Goal: Information Seeking & Learning: Check status

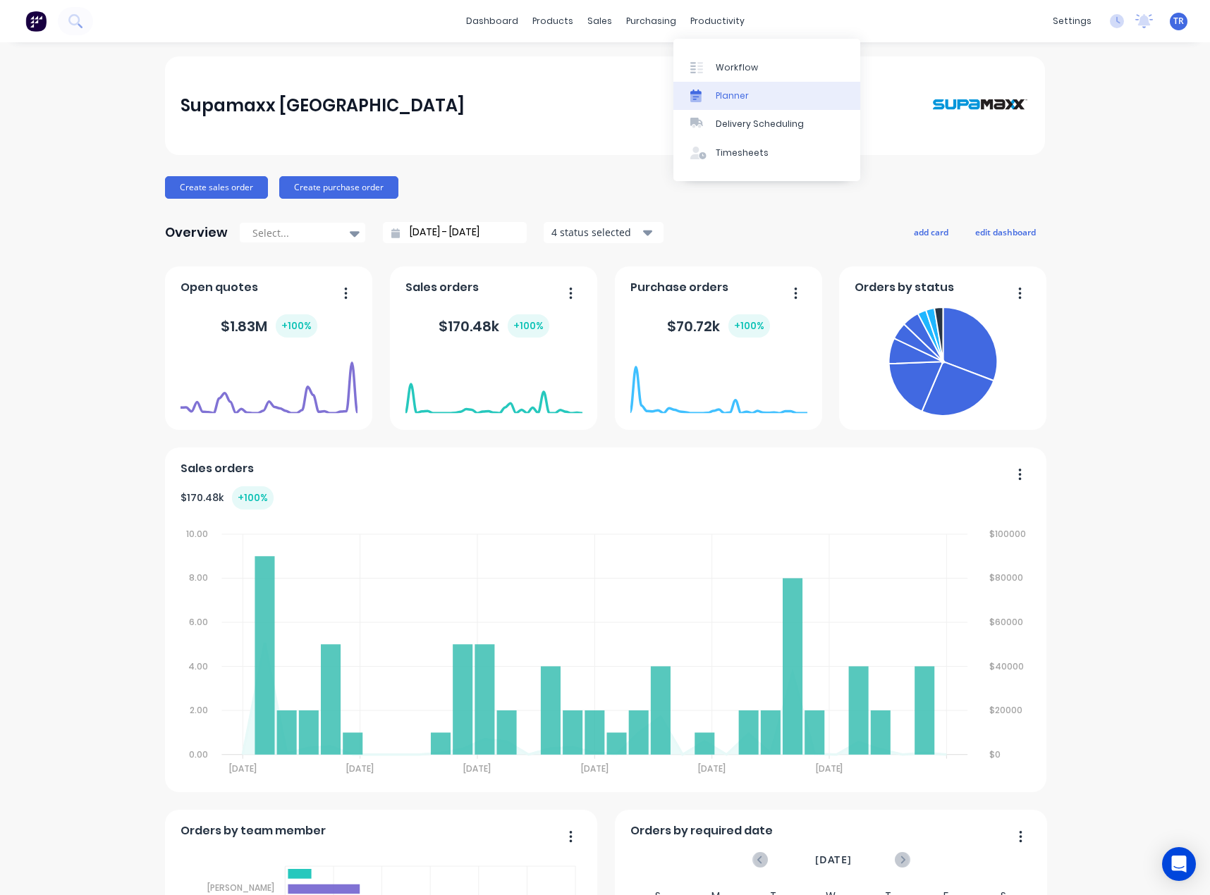
click at [732, 93] on div "Planner" at bounding box center [731, 96] width 33 height 13
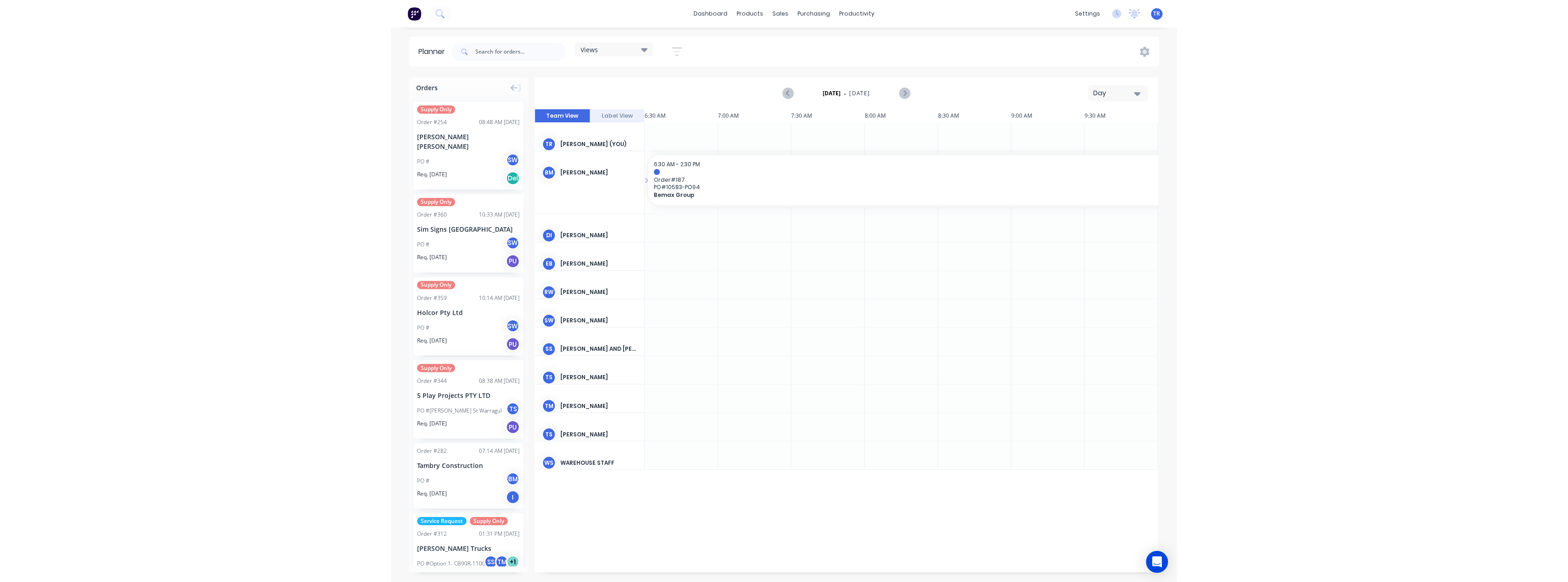
scroll to position [0, 367]
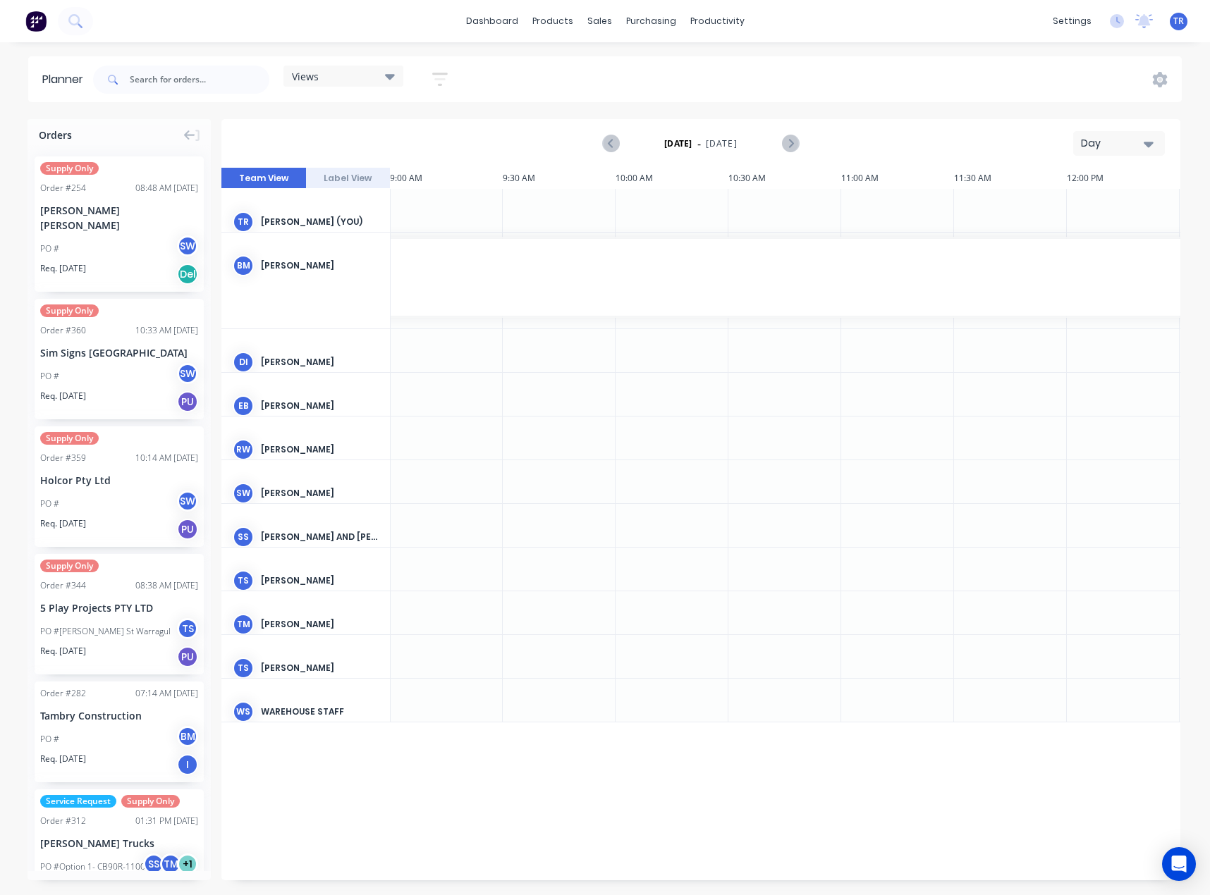
click at [1146, 142] on icon "button" at bounding box center [1148, 145] width 10 height 6
click at [1094, 240] on div "Month" at bounding box center [1094, 237] width 140 height 28
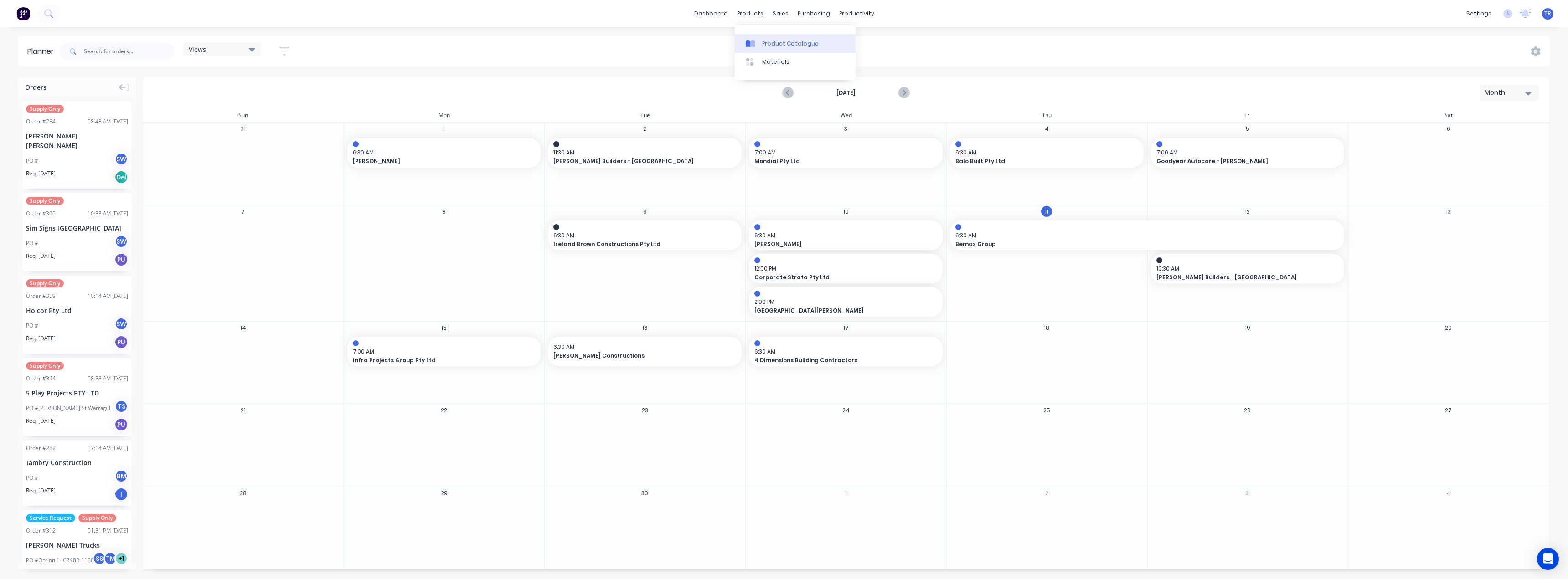
click at [763, 50] on link "Product Catalogue" at bounding box center [795, 43] width 121 height 18
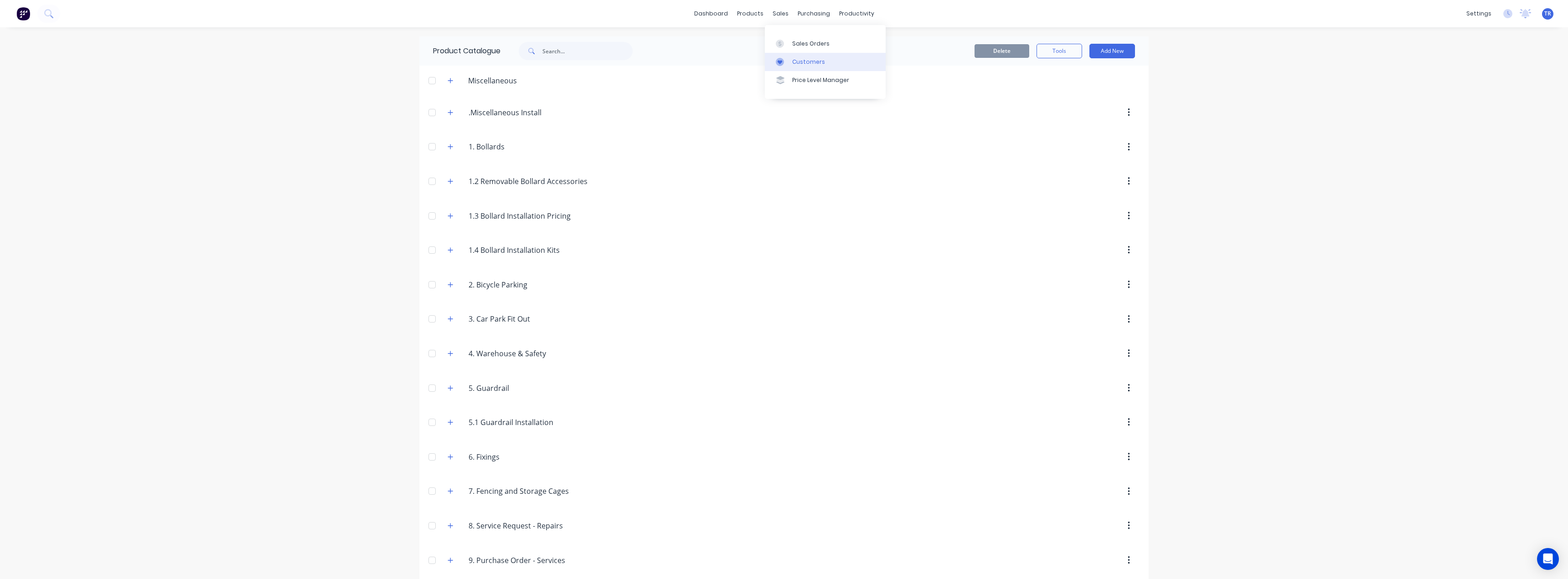
click at [793, 54] on link "Customers" at bounding box center [825, 62] width 121 height 18
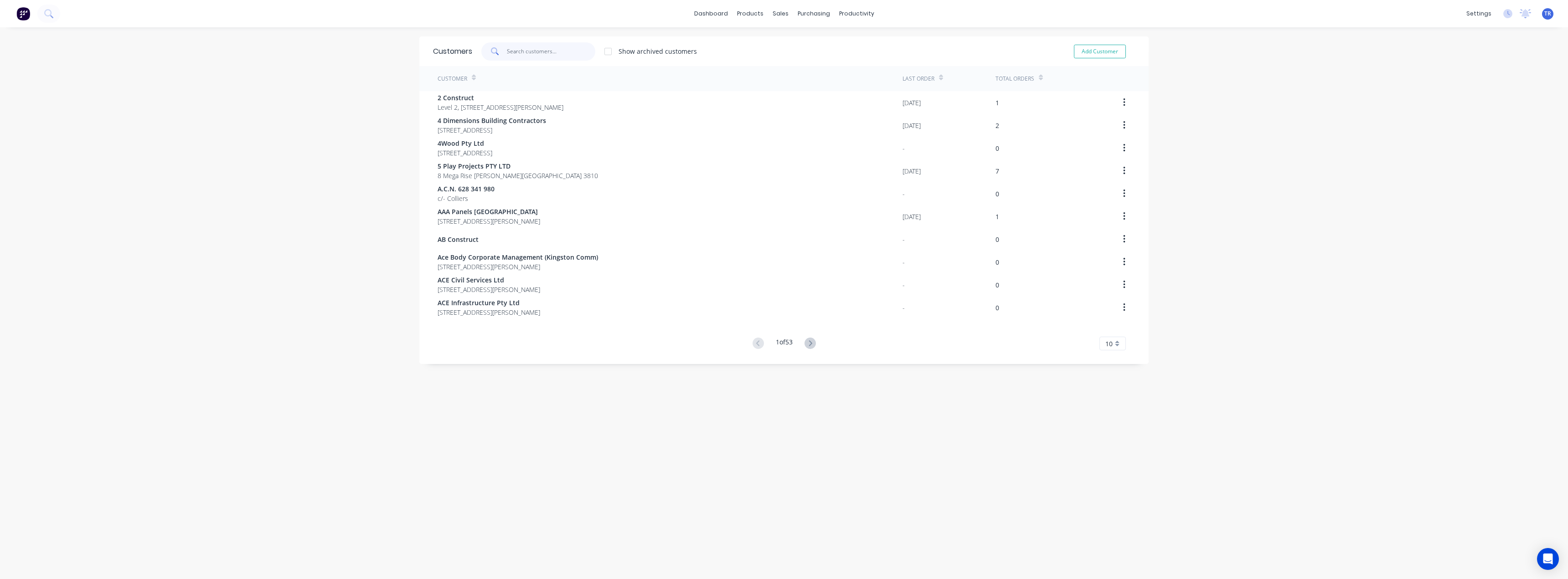
click at [575, 50] on input "text" at bounding box center [551, 52] width 89 height 18
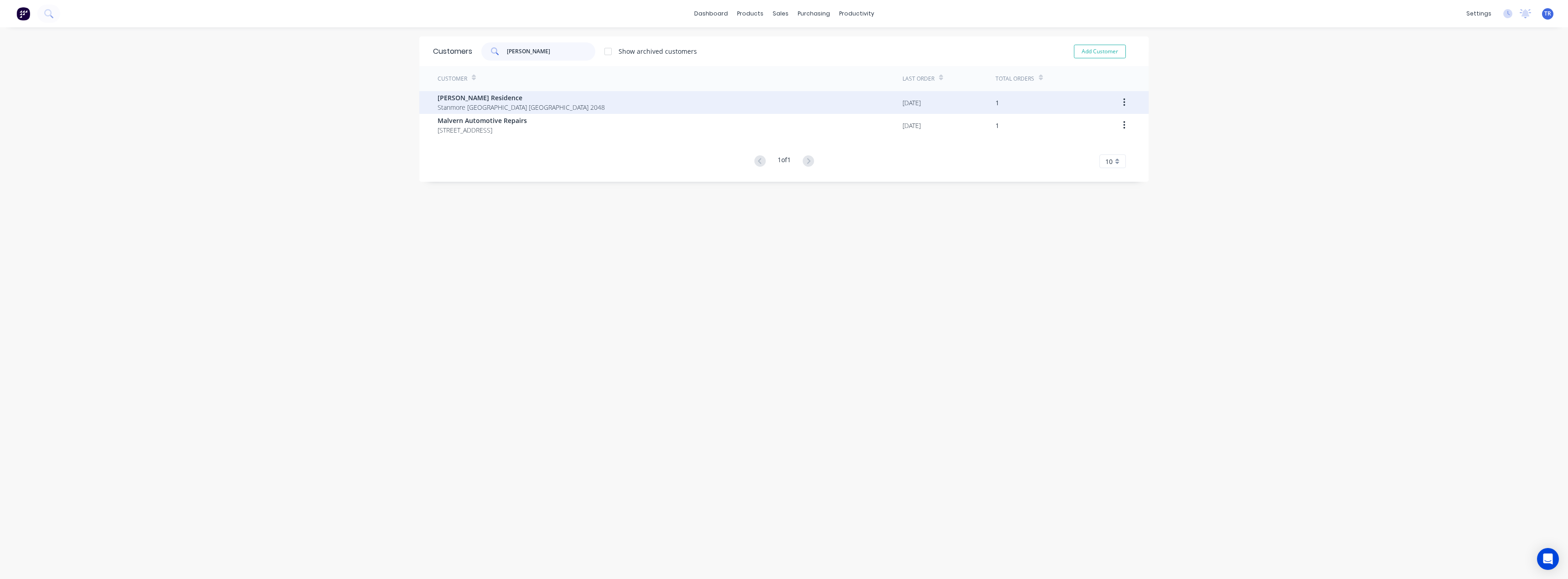
type input "stan"
click at [536, 99] on span "Jimmy Residence" at bounding box center [521, 98] width 167 height 10
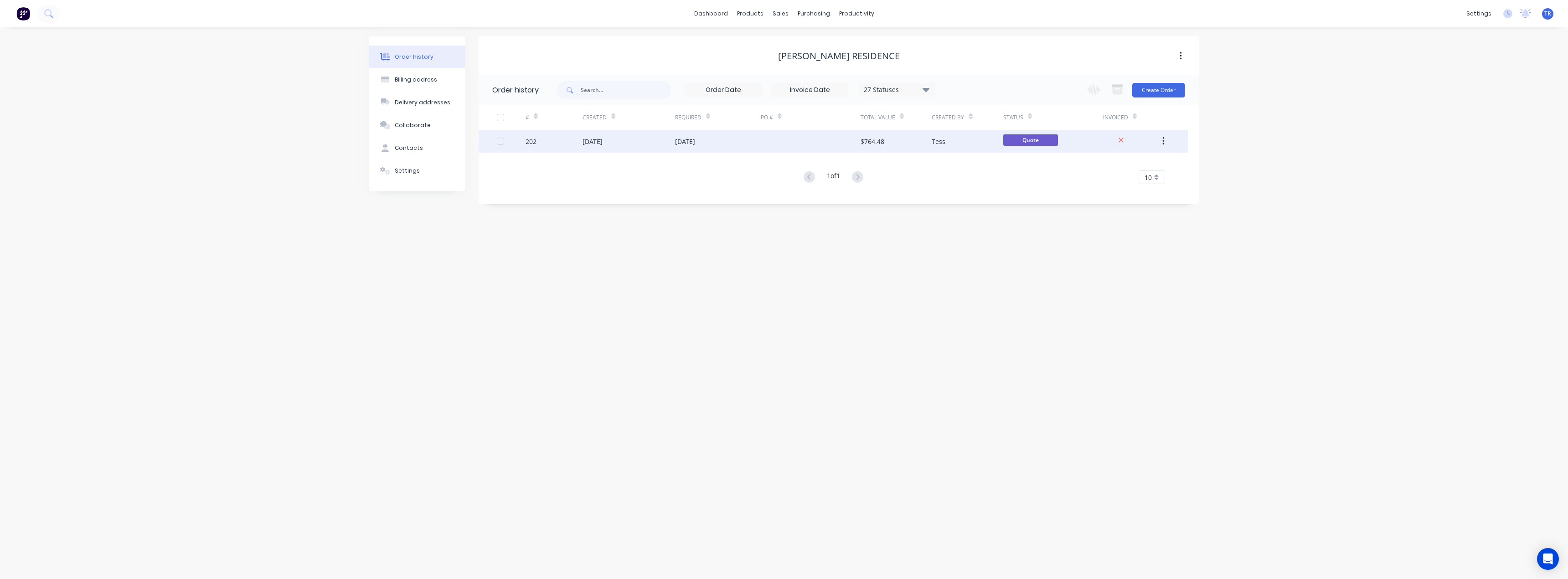
click at [783, 146] on div at bounding box center [811, 141] width 100 height 23
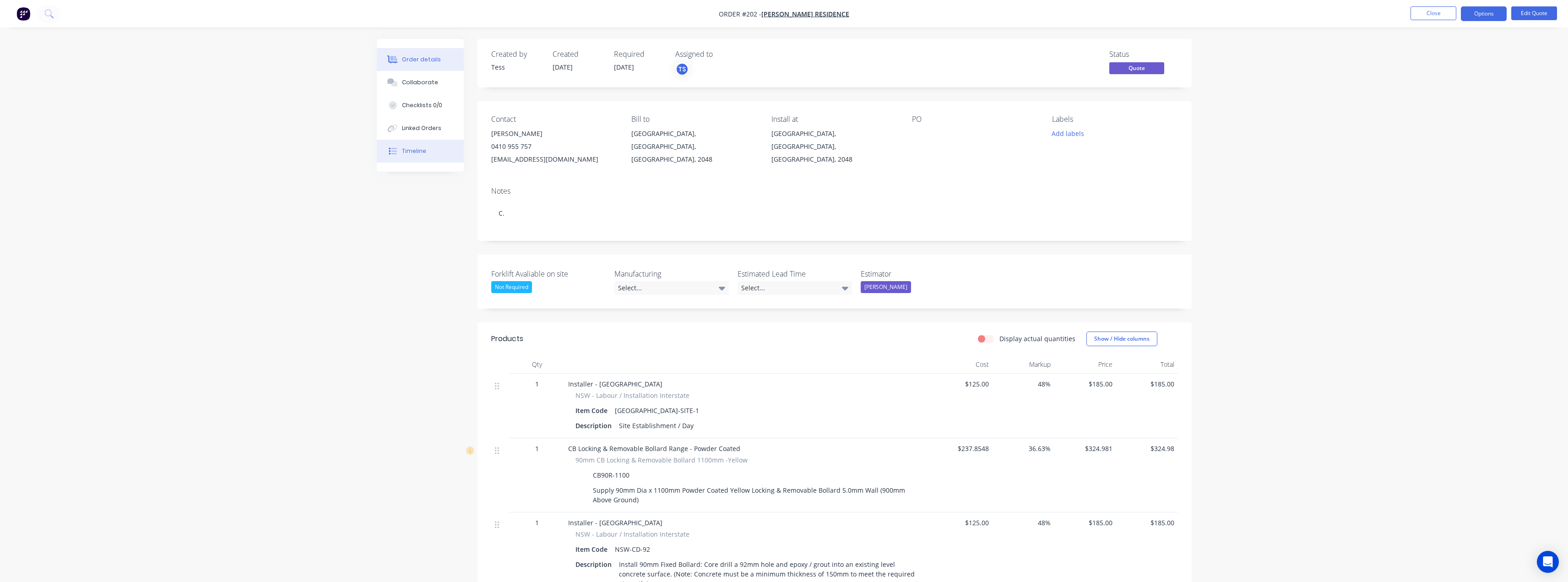
click at [418, 147] on div "Timeline" at bounding box center [414, 151] width 24 height 8
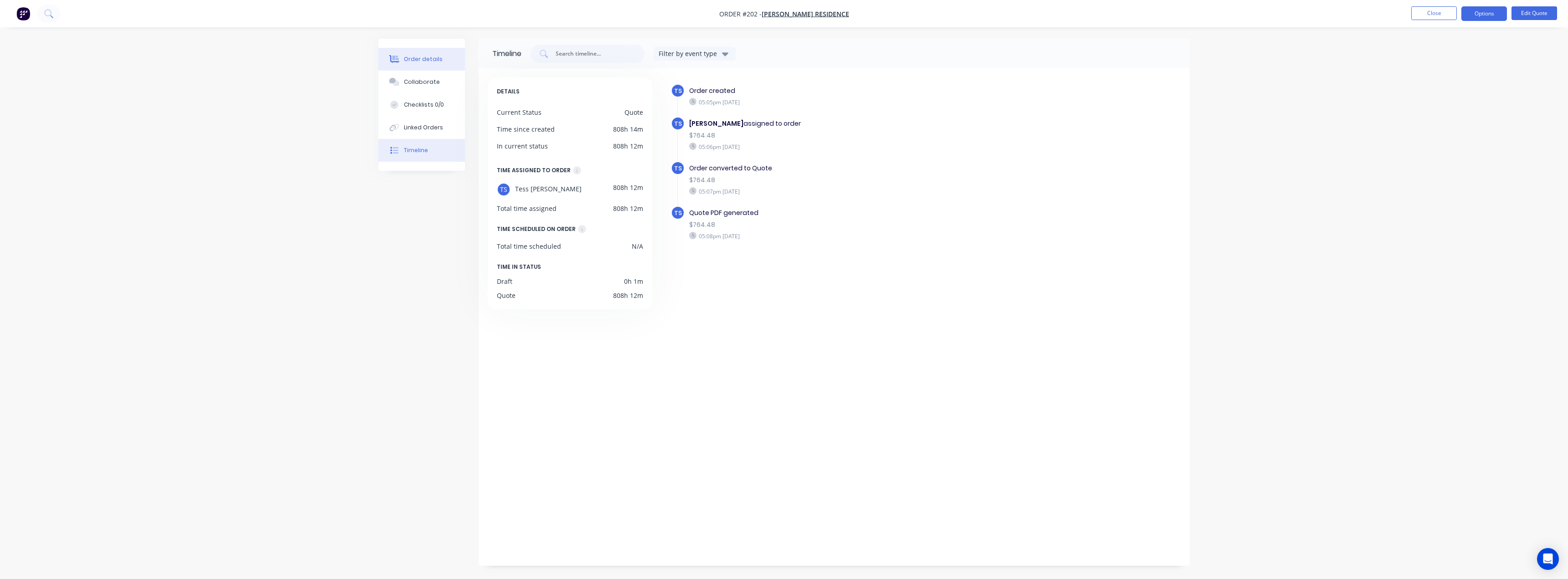
click at [424, 59] on div "Order details" at bounding box center [424, 59] width 39 height 8
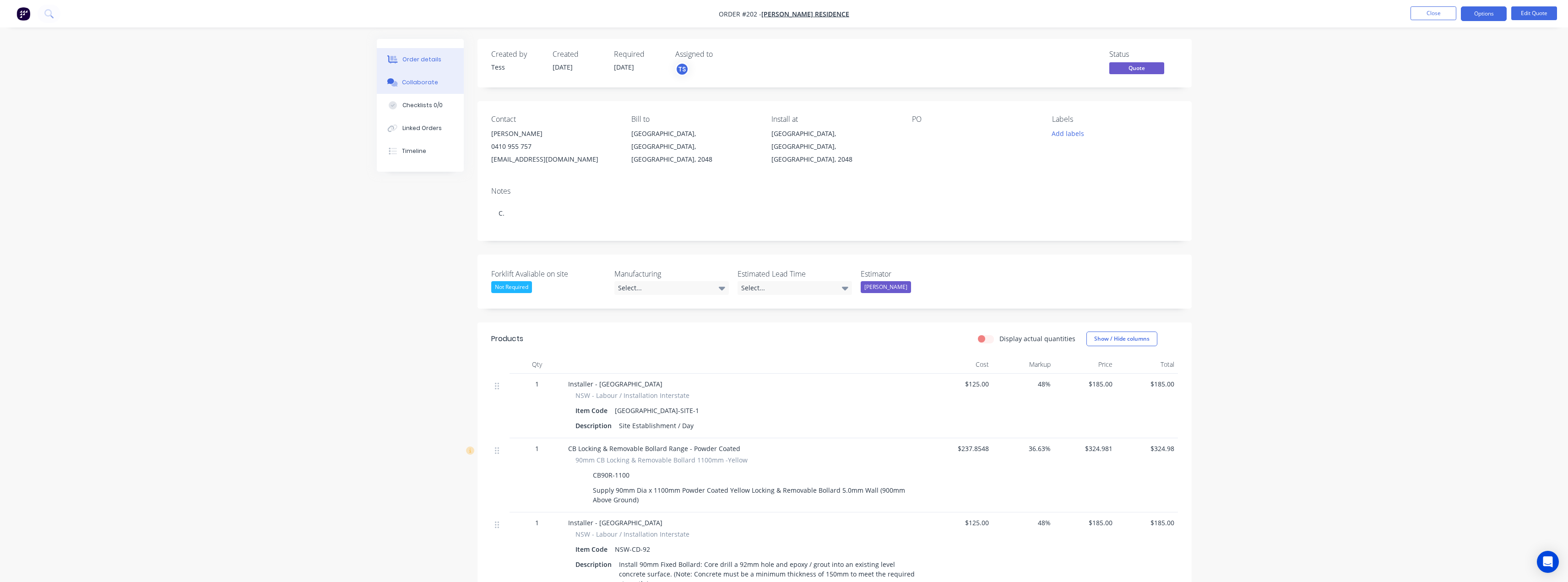
click at [426, 87] on button "Collaborate" at bounding box center [420, 82] width 87 height 23
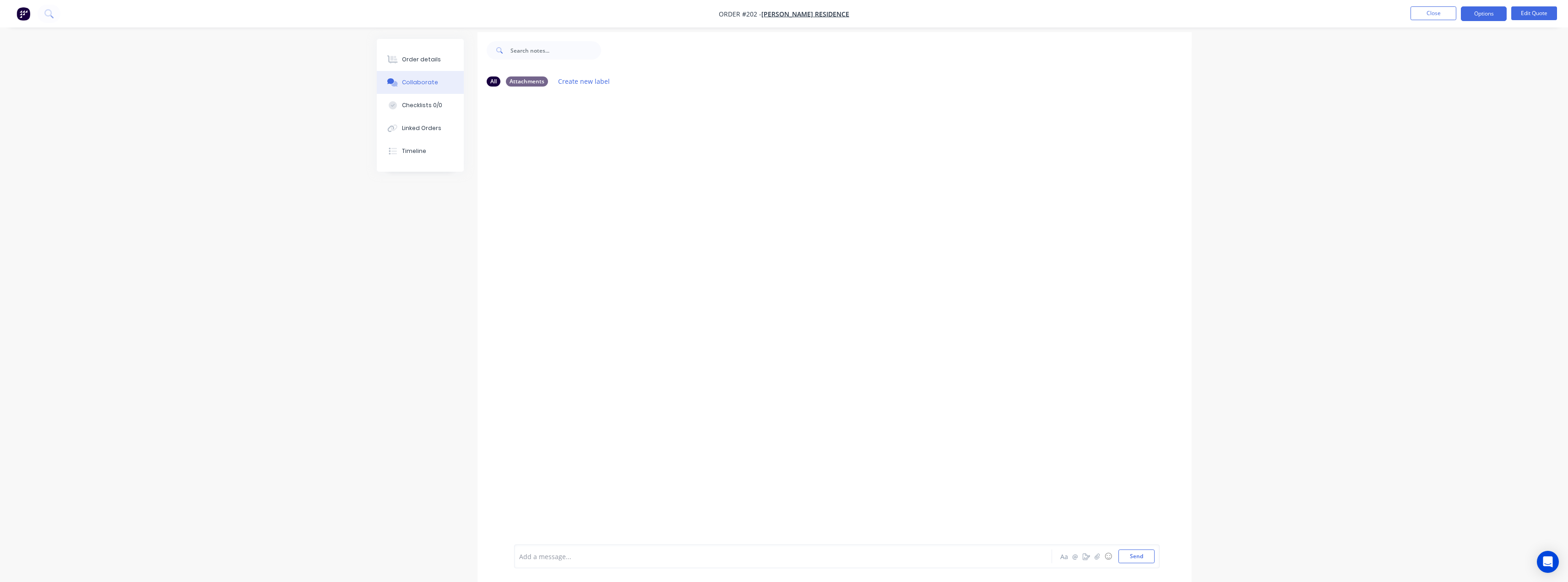
scroll to position [14, 0]
click at [430, 63] on div "Order details" at bounding box center [422, 59] width 39 height 8
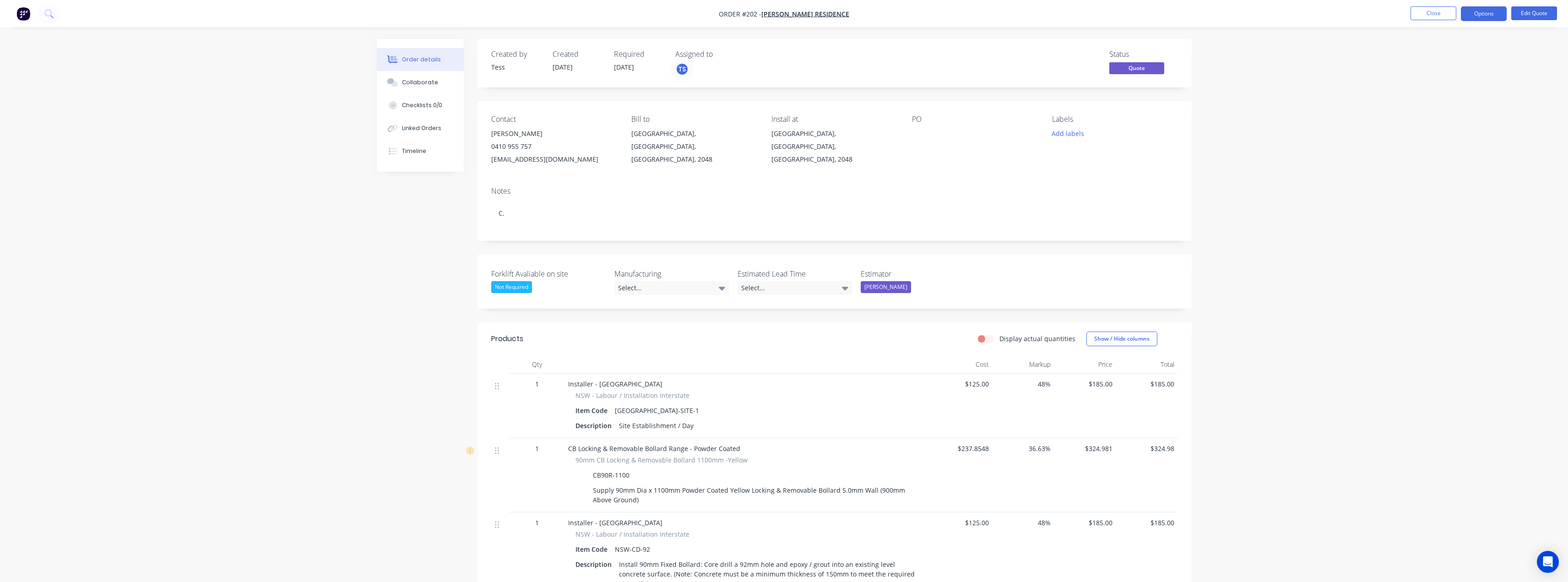
drag, startPoint x: 1404, startPoint y: 16, endPoint x: 1416, endPoint y: 16, distance: 12.0
click at [1405, 16] on ul "Close Options Edit Quote" at bounding box center [1484, 14] width 168 height 15
click at [1417, 16] on button "Close" at bounding box center [1434, 13] width 45 height 14
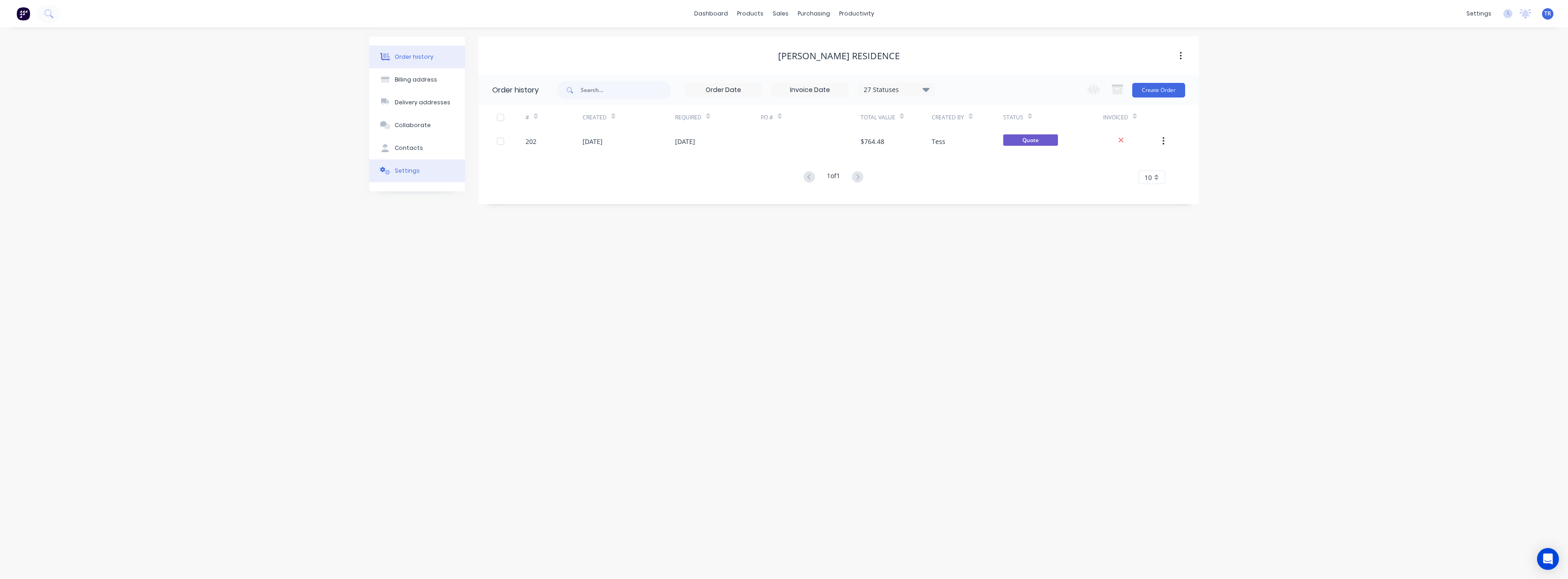
click at [438, 172] on button "Settings" at bounding box center [417, 171] width 96 height 23
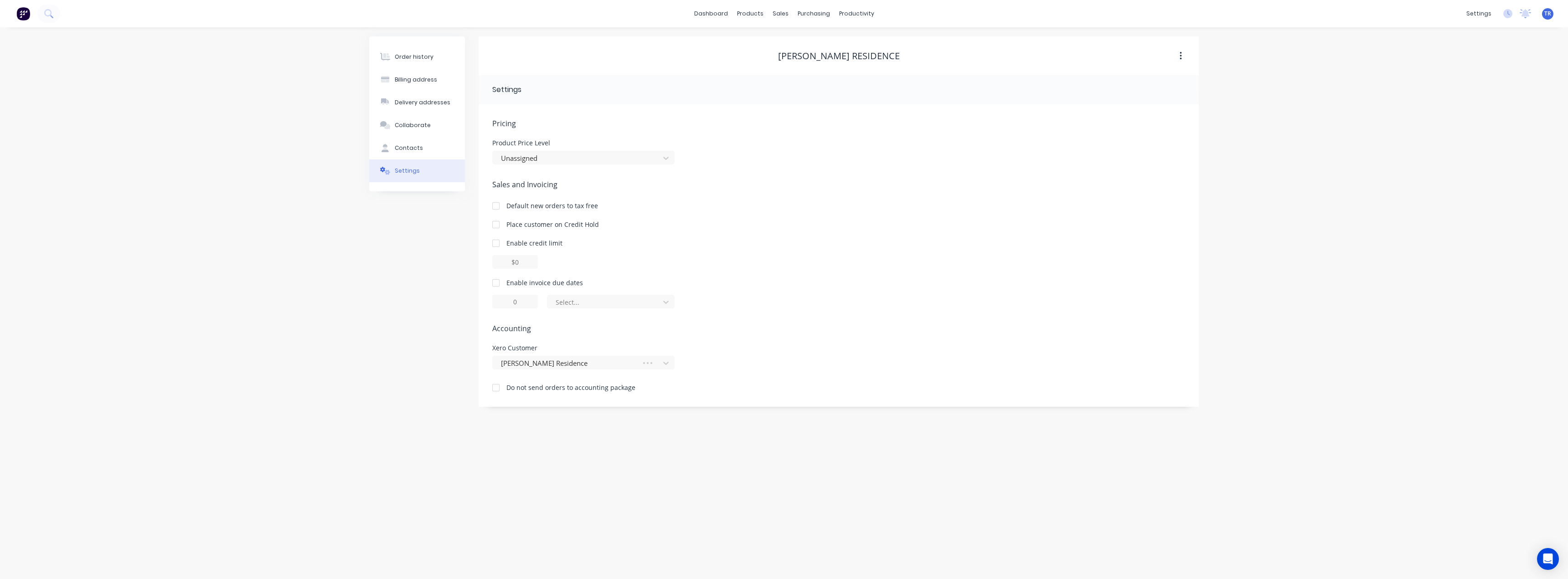
click at [500, 289] on div at bounding box center [496, 283] width 18 height 18
click at [497, 281] on div at bounding box center [496, 283] width 18 height 18
click at [593, 308] on div "of the current month" at bounding box center [605, 302] width 106 height 14
click at [615, 359] on div "day(s) after the invoice date" at bounding box center [610, 356] width 127 height 17
type input "0"
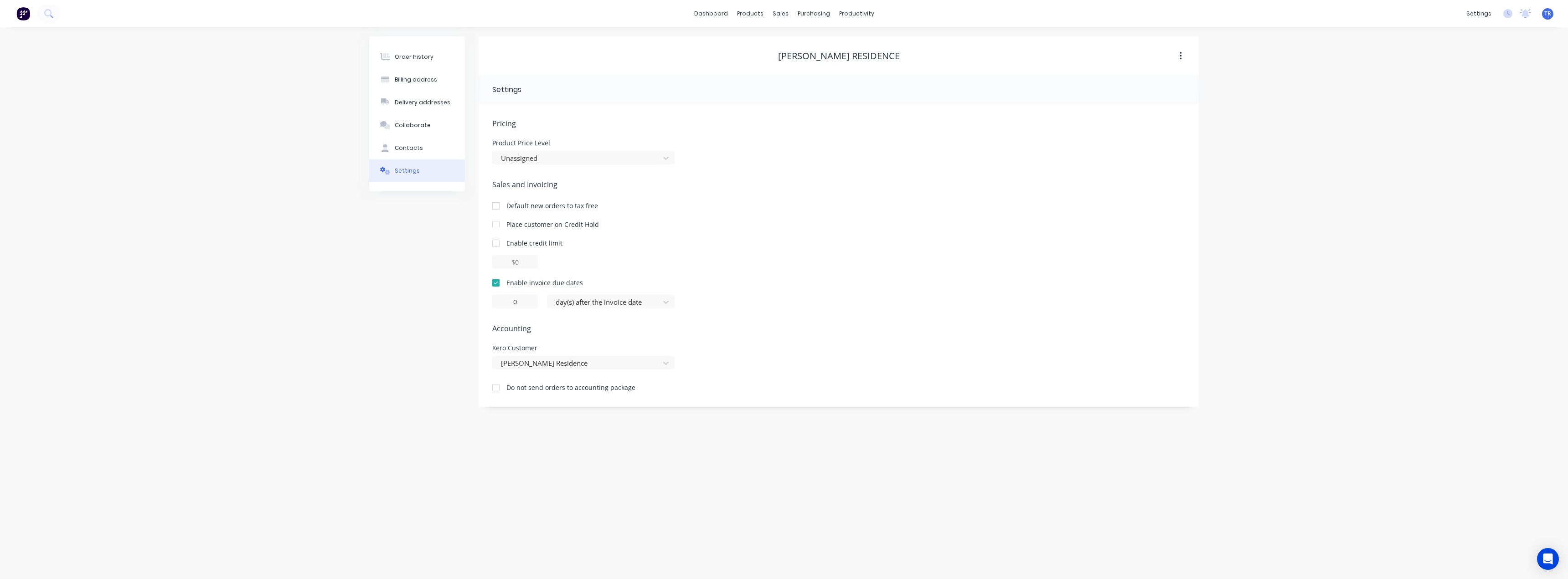
click at [427, 307] on div "Order history Billing address Delivery addresses Collaborate Contacts Settings" at bounding box center [417, 221] width 96 height 370
click at [723, 14] on link "dashboard" at bounding box center [711, 14] width 43 height 14
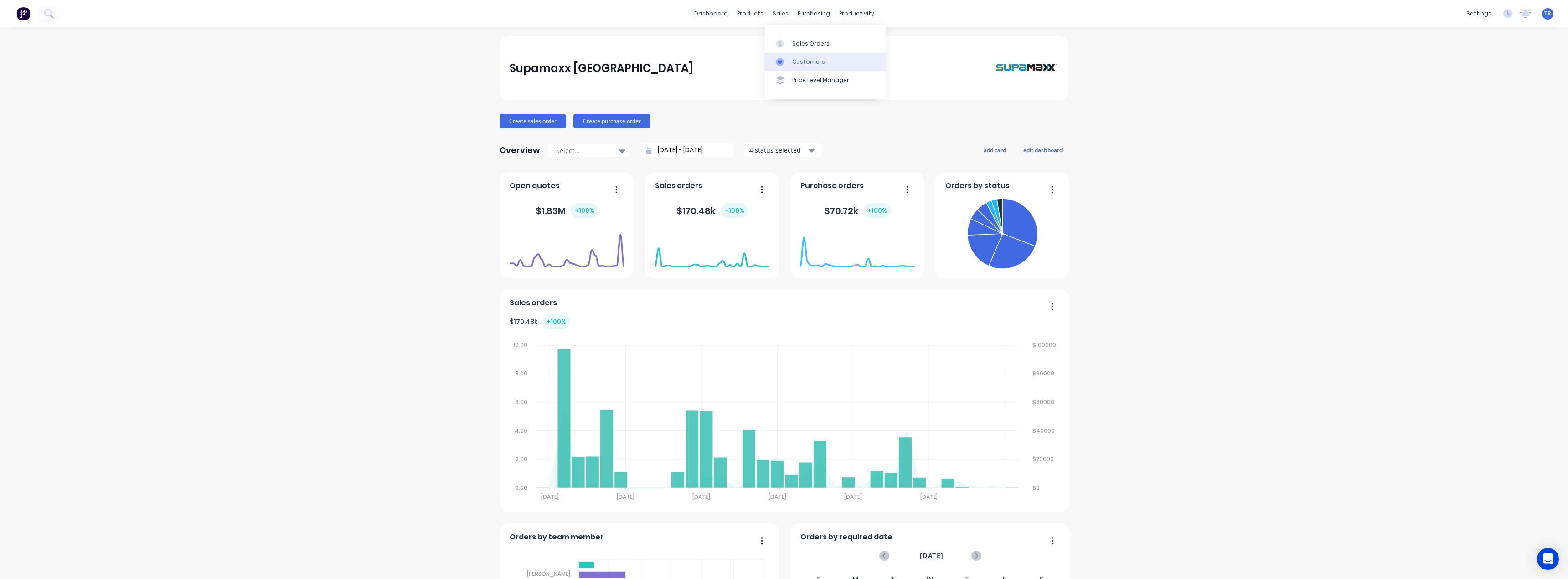
click at [781, 59] on icon at bounding box center [780, 62] width 8 height 8
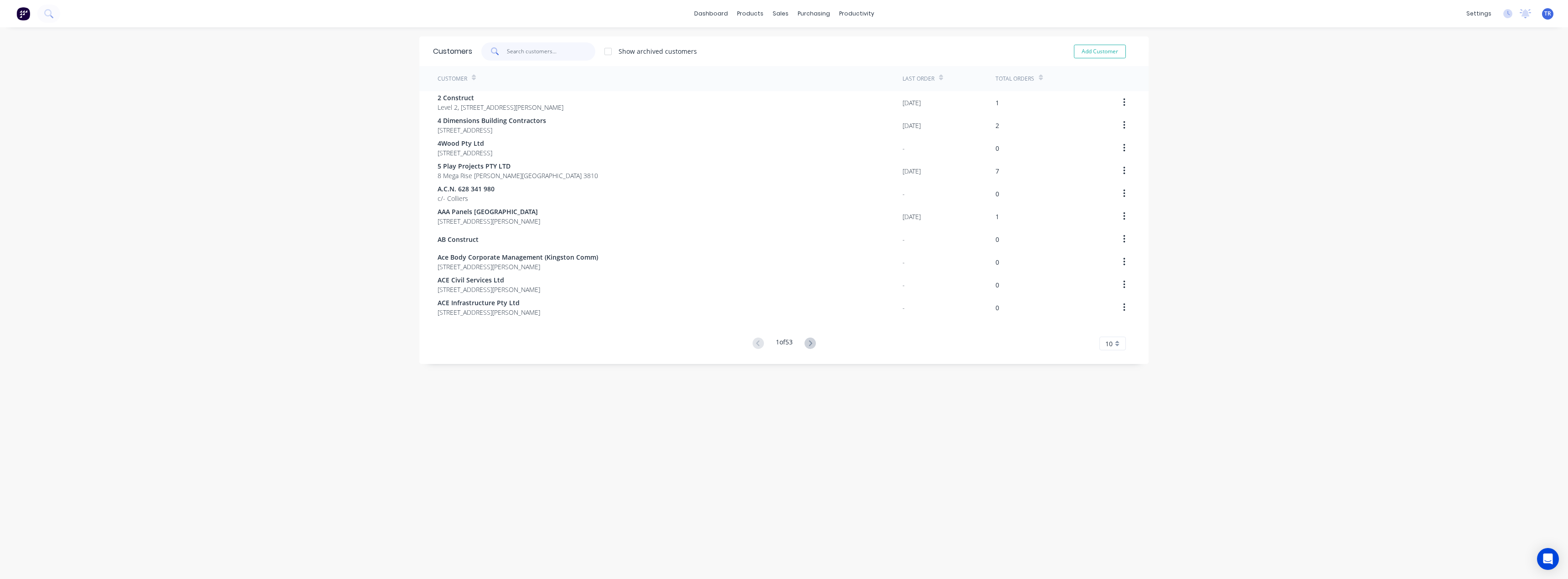
click at [521, 50] on input "text" at bounding box center [551, 52] width 89 height 18
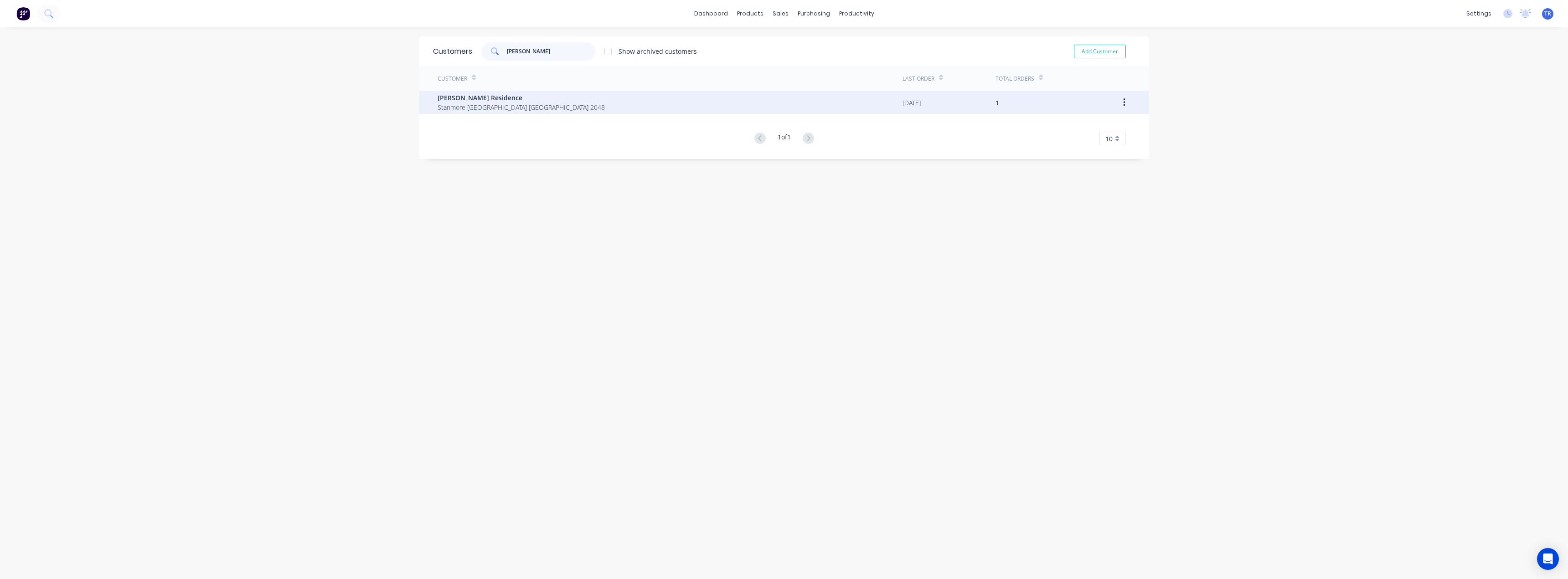
type input "jimmy"
click at [489, 97] on span "Jimmy Residence" at bounding box center [521, 98] width 167 height 10
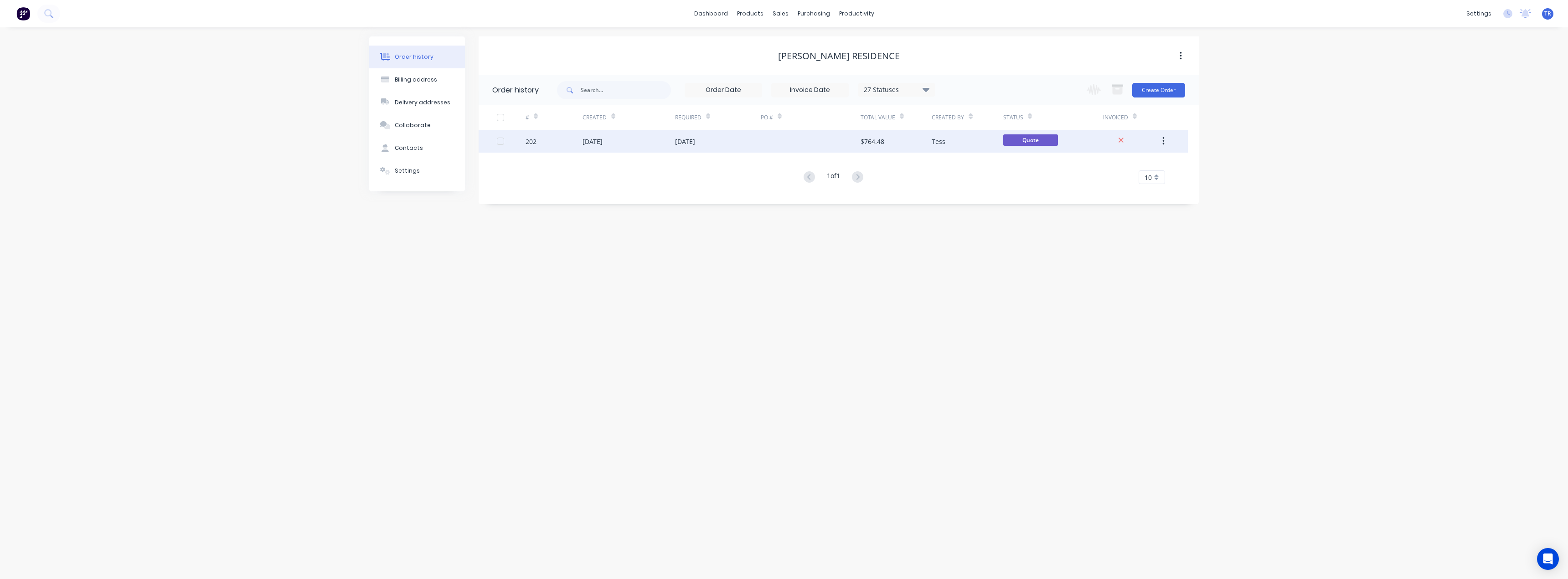
click at [631, 131] on div "08 Aug 2025" at bounding box center [628, 141] width 92 height 23
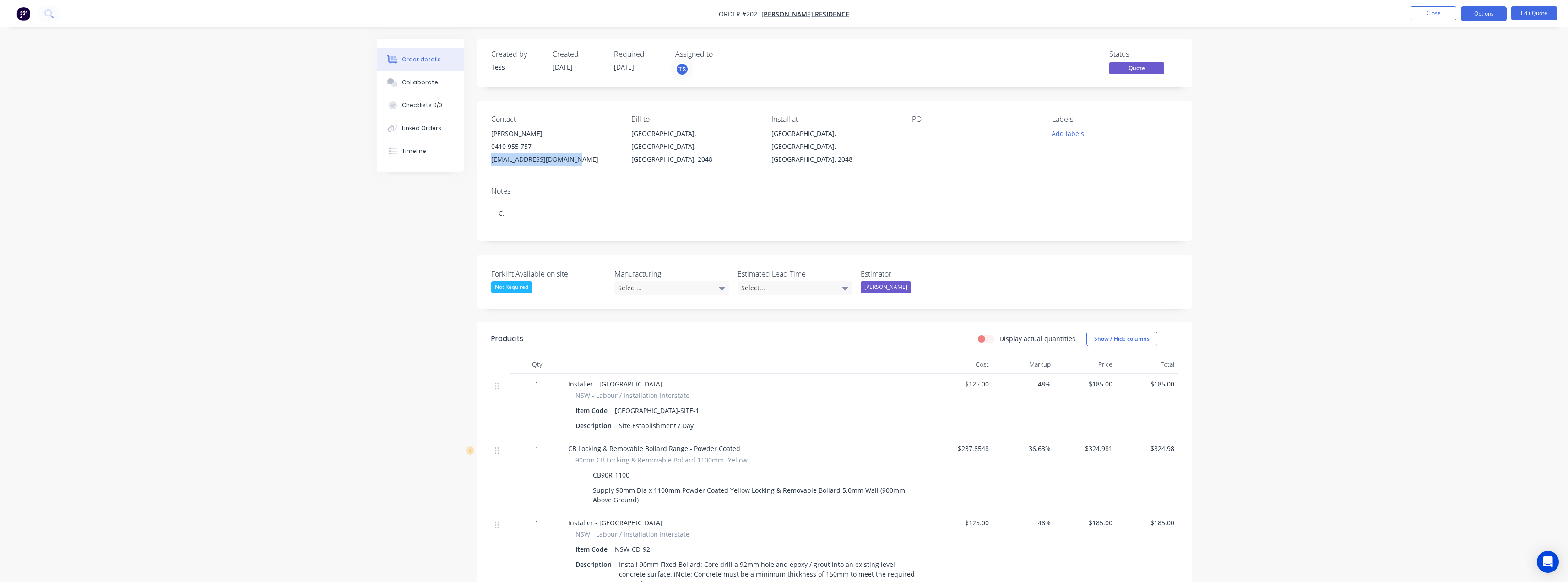
drag, startPoint x: 544, startPoint y: 163, endPoint x: 490, endPoint y: 162, distance: 54.0
click at [490, 162] on div "Contact Jimmy 0410 955 757 jimmyelchapo69@gmail.com Bill to Stanmore, New South…" at bounding box center [835, 140] width 714 height 79
copy div "jimmyelchapo69@gmail.com"
click at [1434, 16] on button "Close" at bounding box center [1434, 13] width 45 height 14
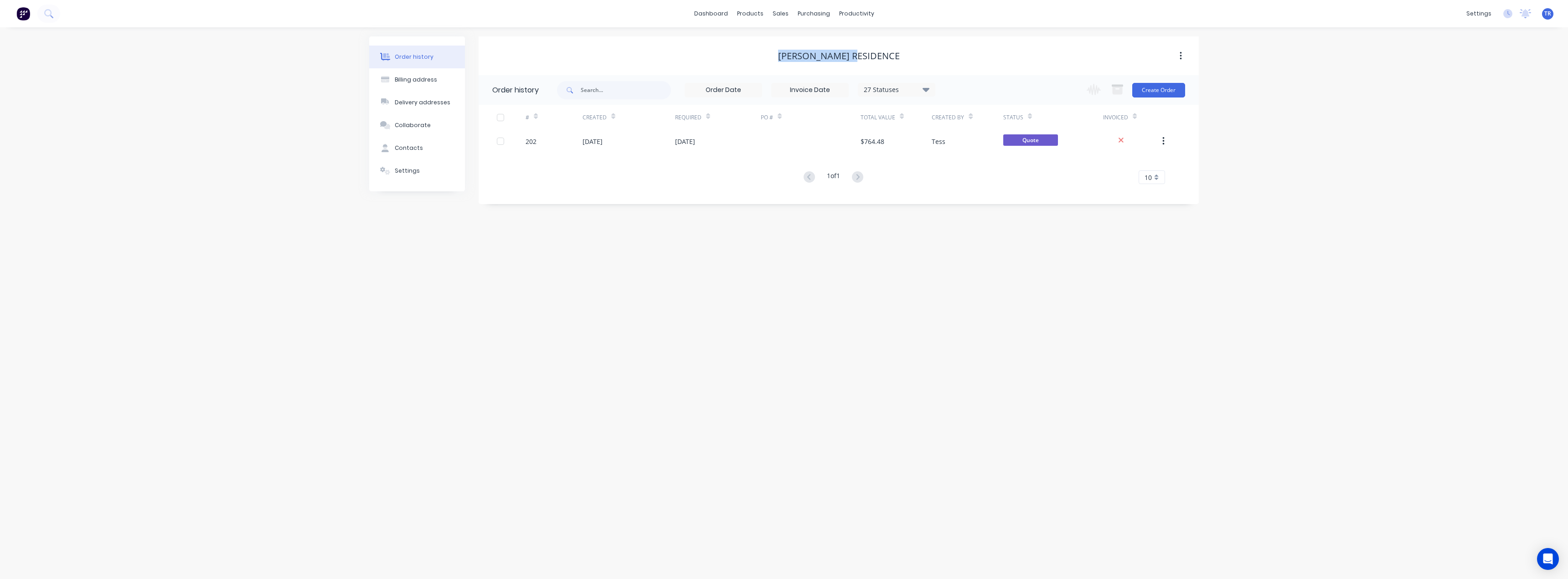
drag, startPoint x: 800, startPoint y: 56, endPoint x: 880, endPoint y: 53, distance: 80.1
click at [880, 53] on div "Jimmy Residence" at bounding box center [839, 56] width 720 height 11
copy div "Jimmy Residence"
drag, startPoint x: 998, startPoint y: 268, endPoint x: 991, endPoint y: 238, distance: 30.8
click at [998, 268] on div "Order history Billing address Delivery addresses Collaborate Contacts Settings …" at bounding box center [784, 303] width 1568 height 552
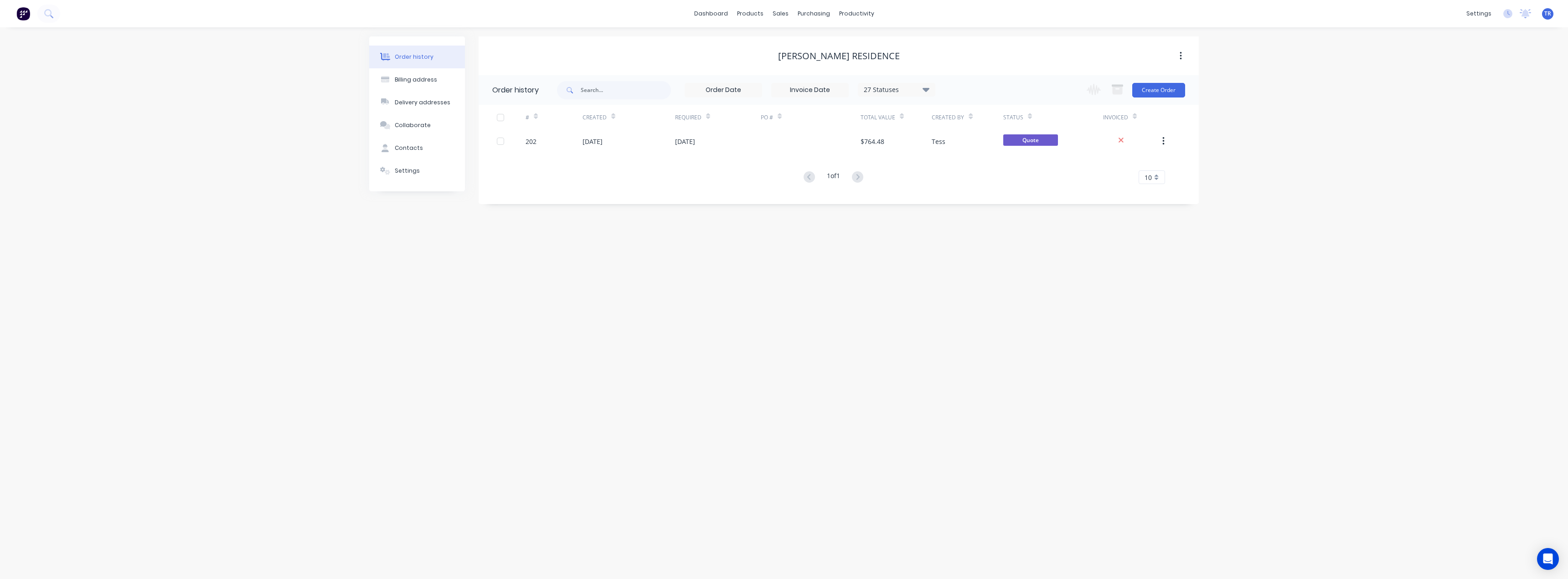
click at [958, 153] on div "# Created Required PO # Total Value Created By Status Invoiced 202 08 Aug 2025 …" at bounding box center [833, 144] width 709 height 79
click at [960, 143] on div "Tess" at bounding box center [967, 141] width 71 height 23
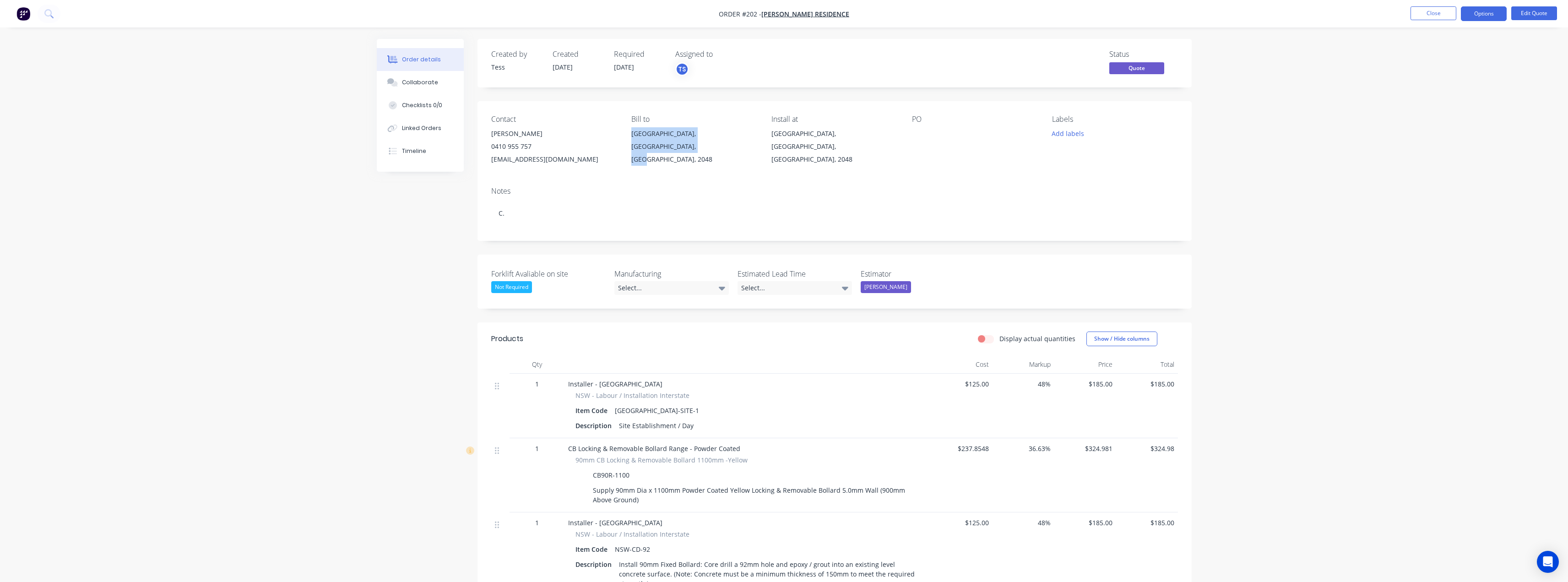
drag, startPoint x: 626, startPoint y: 139, endPoint x: 693, endPoint y: 146, distance: 67.4
click at [693, 146] on div "Contact Jimmy 0410 955 757 jimmyelchapo69@gmail.com Bill to Stanmore, New South…" at bounding box center [835, 140] width 714 height 79
click at [689, 149] on div "Stanmore, New South Wales, Australia, 2048" at bounding box center [694, 146] width 125 height 38
click at [426, 127] on div "Linked Orders" at bounding box center [422, 128] width 40 height 8
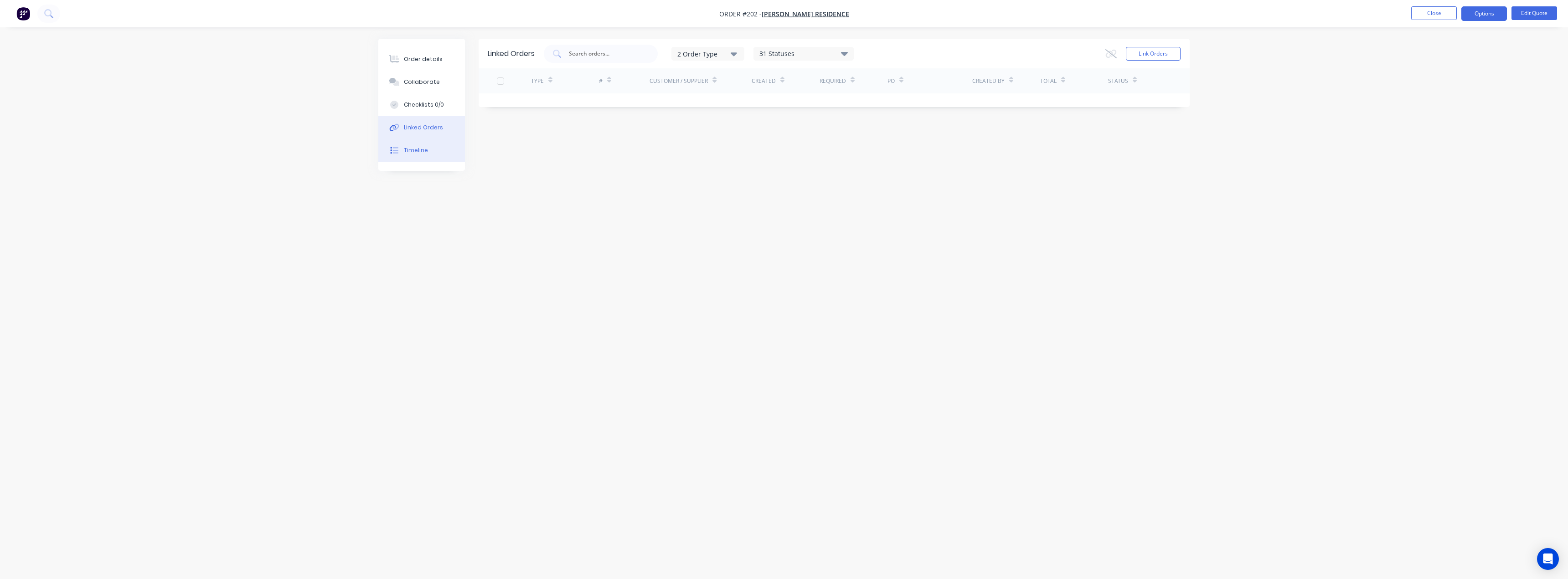
click at [424, 149] on div "Timeline" at bounding box center [416, 150] width 24 height 8
click at [442, 41] on div "Order details Collaborate Checklists 0/0 Linked Orders Timeline" at bounding box center [422, 105] width 87 height 132
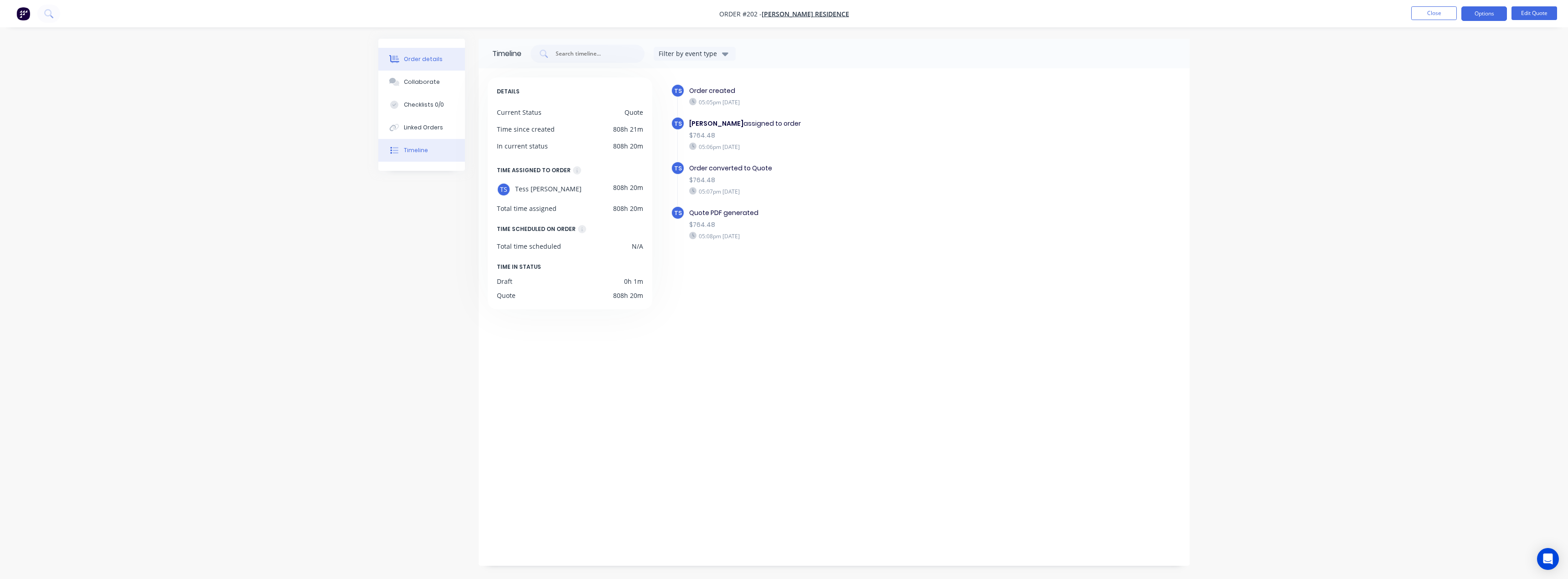
click at [425, 60] on div "Order details" at bounding box center [424, 59] width 39 height 8
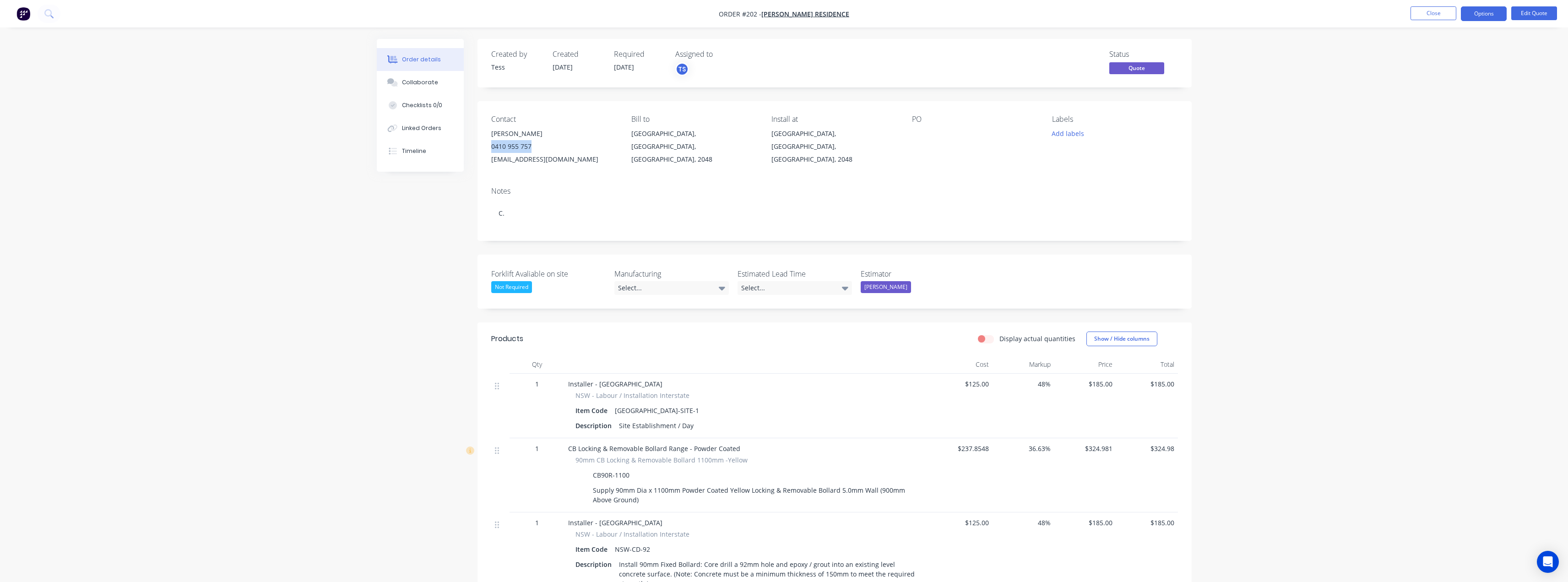
drag, startPoint x: 530, startPoint y: 146, endPoint x: 492, endPoint y: 145, distance: 38.0
click at [492, 145] on div "0410 955 757" at bounding box center [553, 147] width 125 height 13
click at [424, 82] on div "Collaborate" at bounding box center [420, 82] width 36 height 8
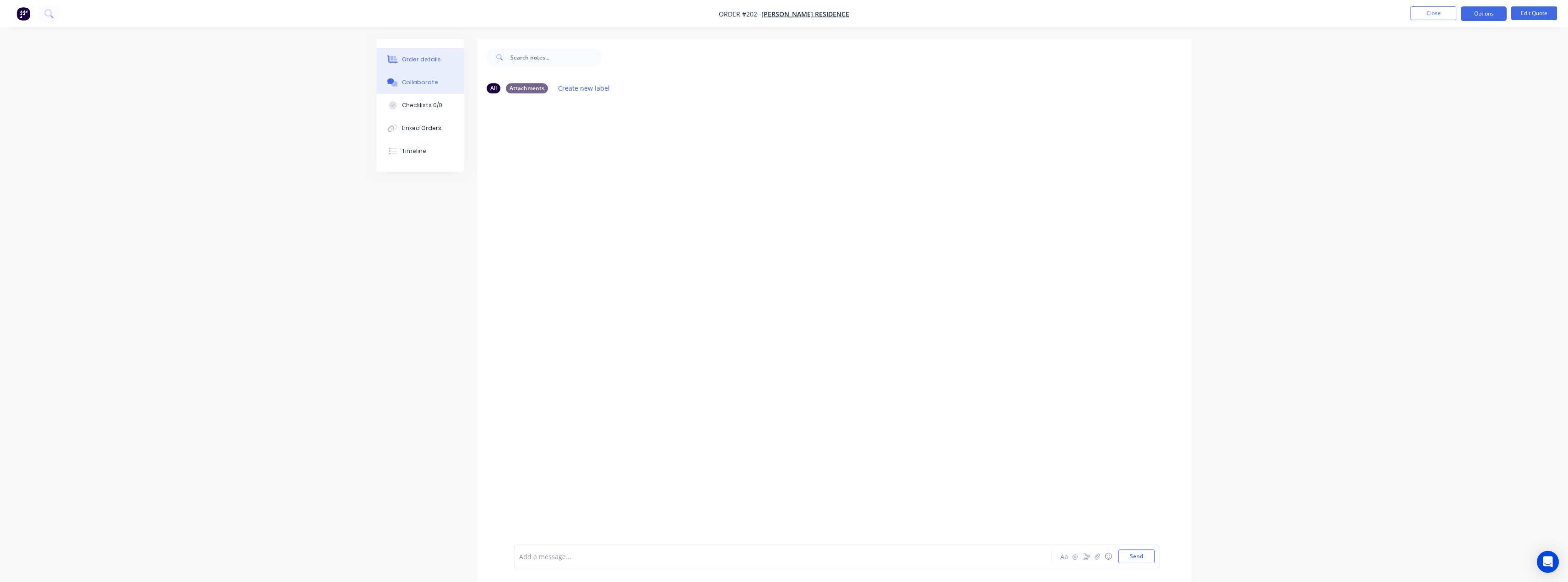
click at [421, 64] on button "Order details" at bounding box center [420, 59] width 87 height 23
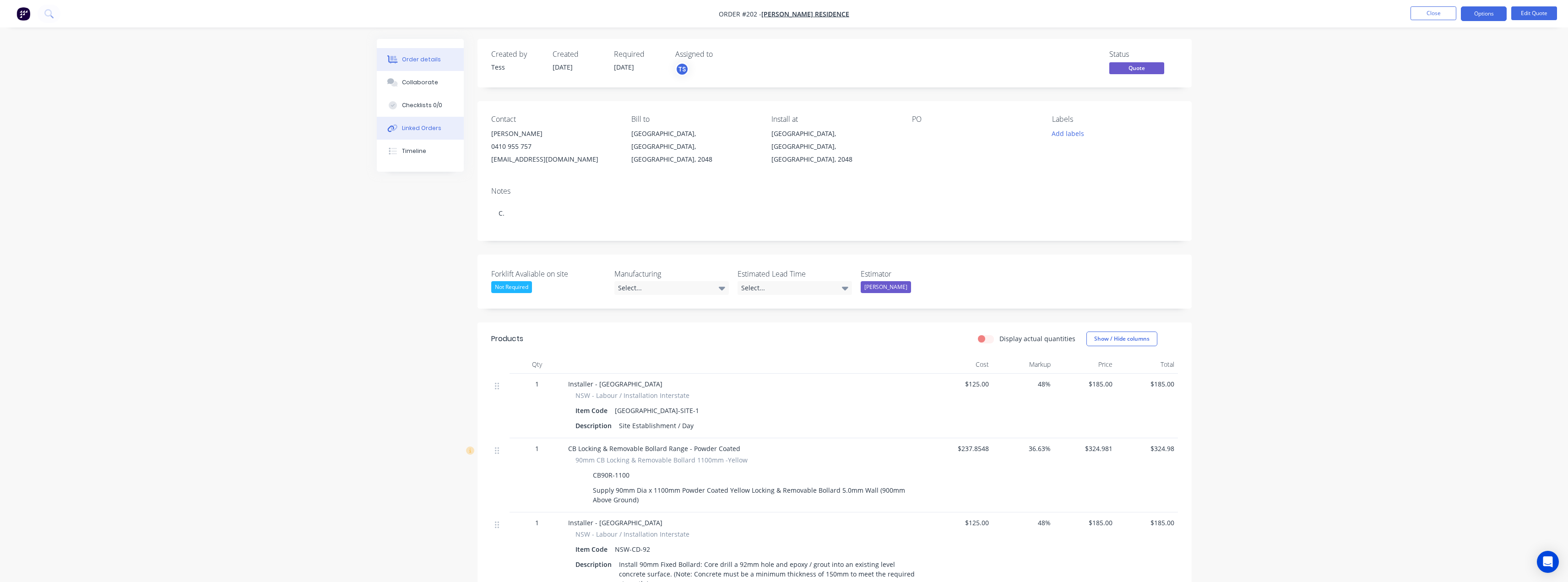
click at [433, 128] on div "Linked Orders" at bounding box center [422, 128] width 40 height 8
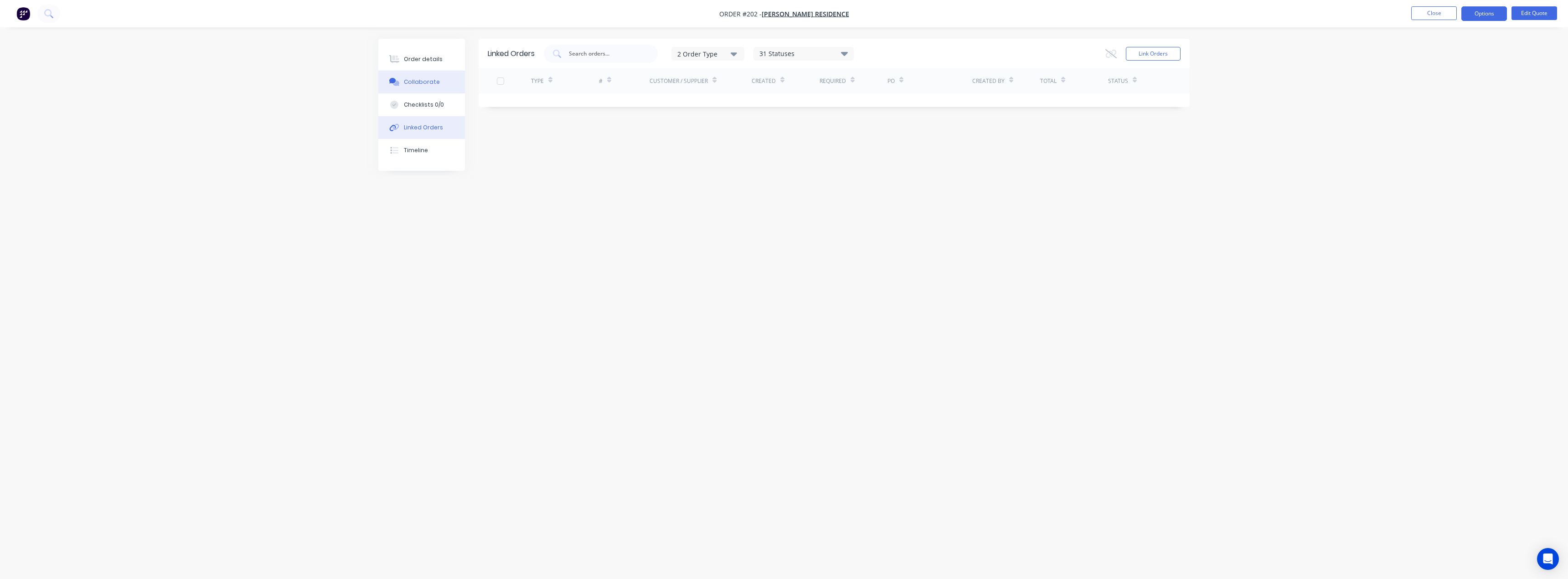
click at [434, 73] on button "Collaborate" at bounding box center [422, 81] width 87 height 23
click at [436, 61] on button "Order details" at bounding box center [422, 59] width 87 height 23
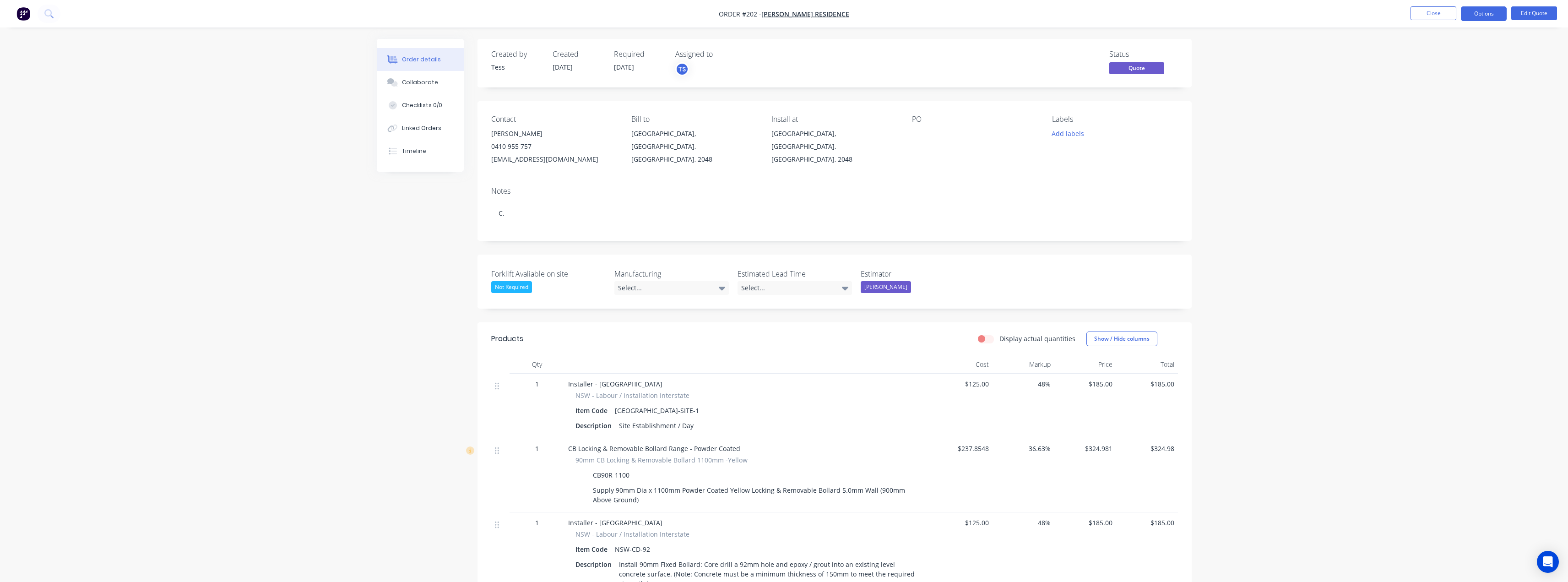
click at [348, 259] on div "Order details Collaborate Checklists 0/0 Linked Orders Timeline Order details C…" at bounding box center [784, 379] width 1568 height 759
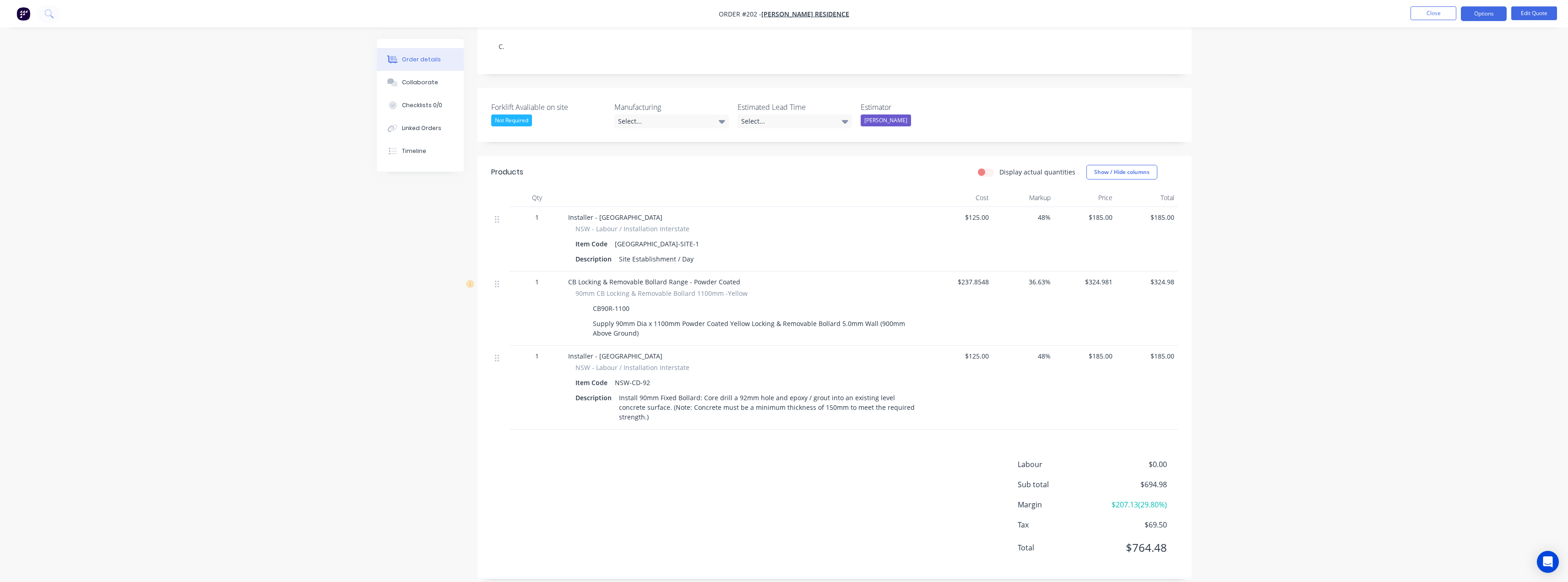
scroll to position [168, 0]
click at [1426, 13] on button "Close" at bounding box center [1434, 13] width 45 height 14
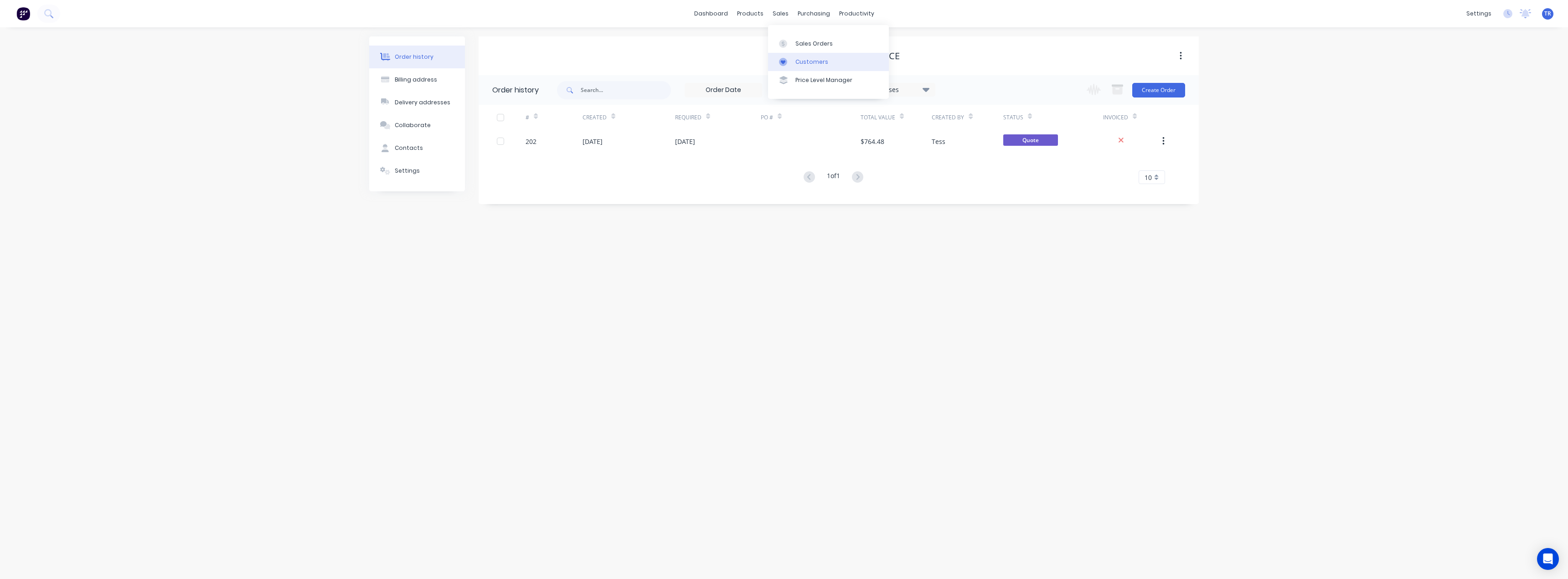
click at [791, 58] on div at bounding box center [786, 62] width 14 height 8
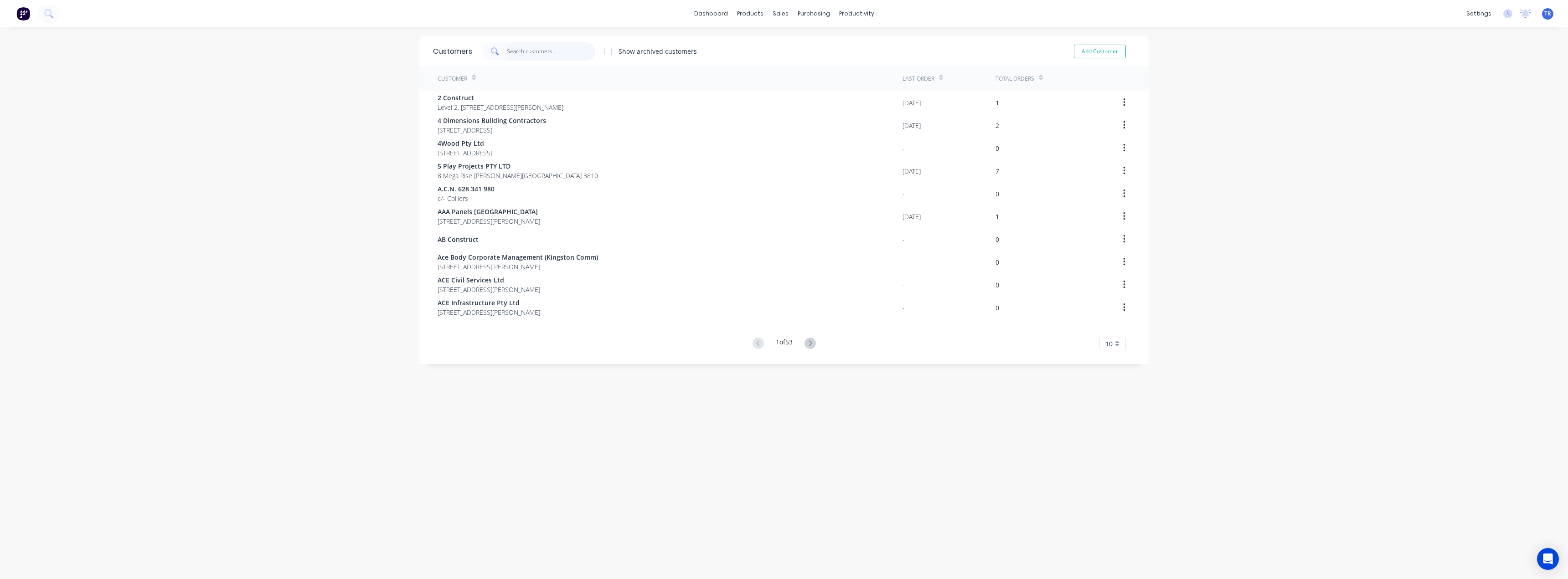
click at [549, 58] on input "text" at bounding box center [551, 52] width 89 height 18
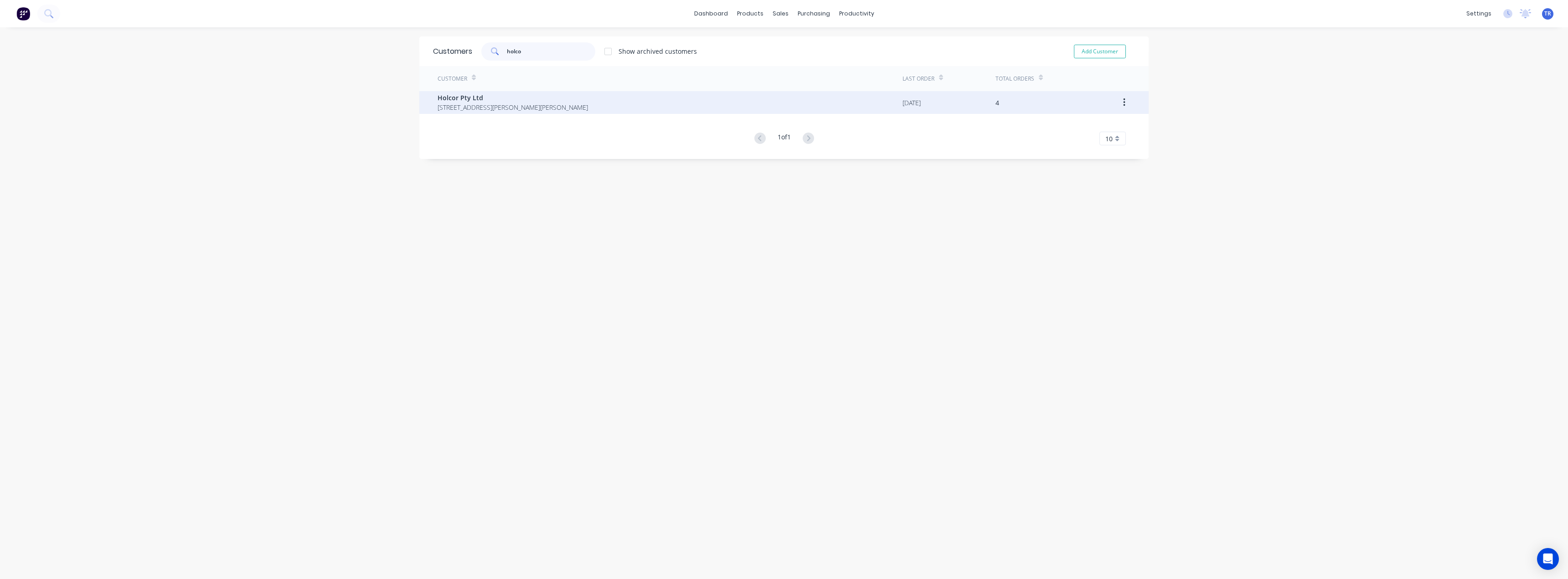
type input "holco"
click at [546, 98] on span "Holcor Pty Ltd" at bounding box center [513, 98] width 151 height 10
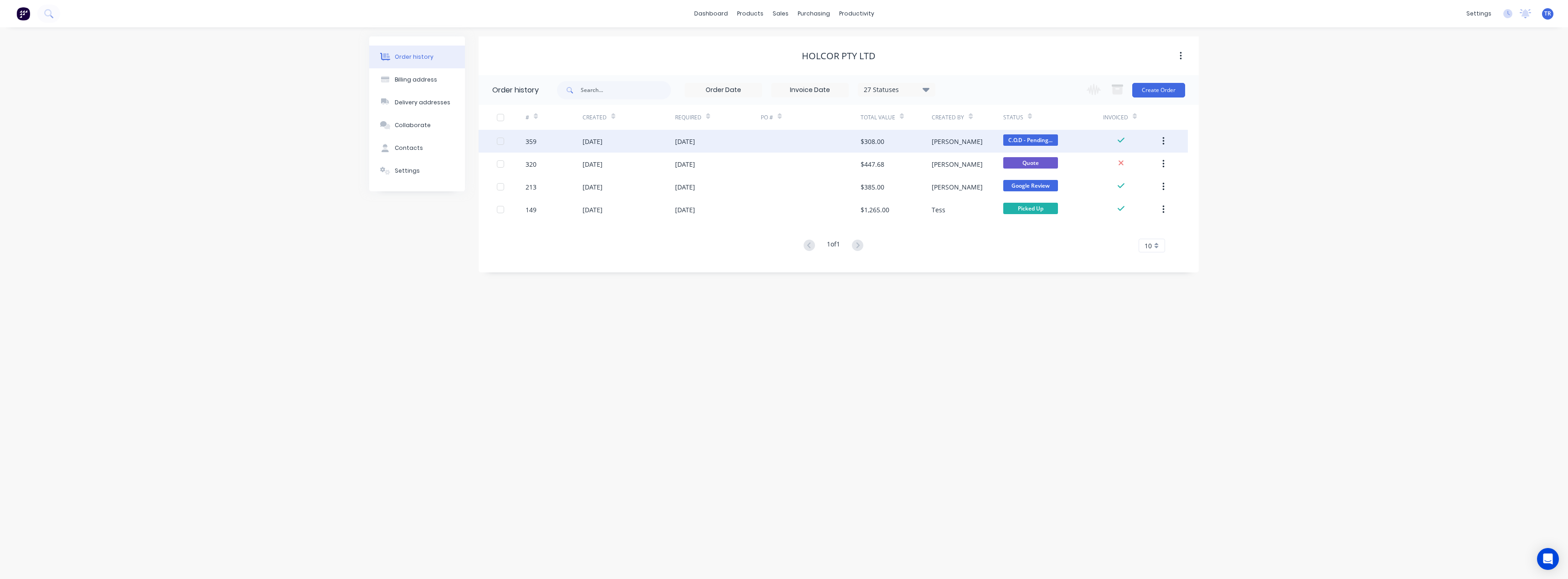
click at [621, 140] on div "10 Sep 2025" at bounding box center [628, 141] width 92 height 23
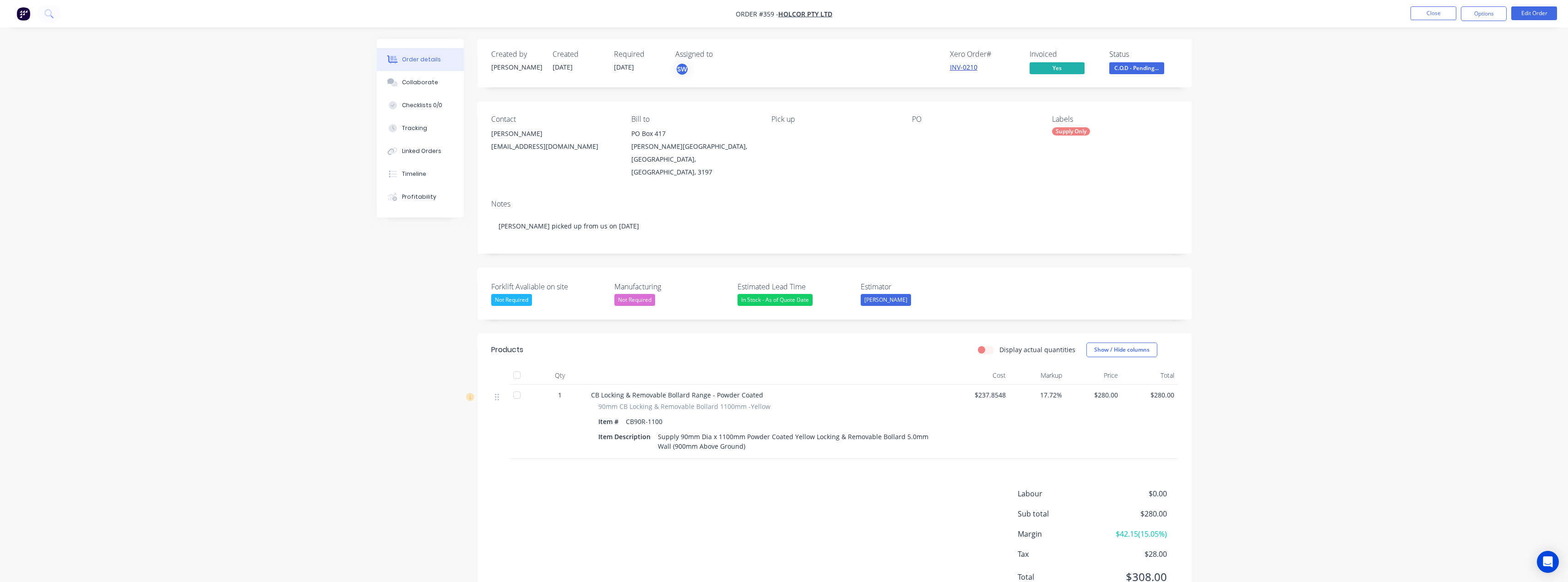
click at [951, 66] on link "INV-0210" at bounding box center [964, 67] width 27 height 8
click at [1135, 66] on span "C.O.D - Pending..." at bounding box center [1137, 68] width 55 height 12
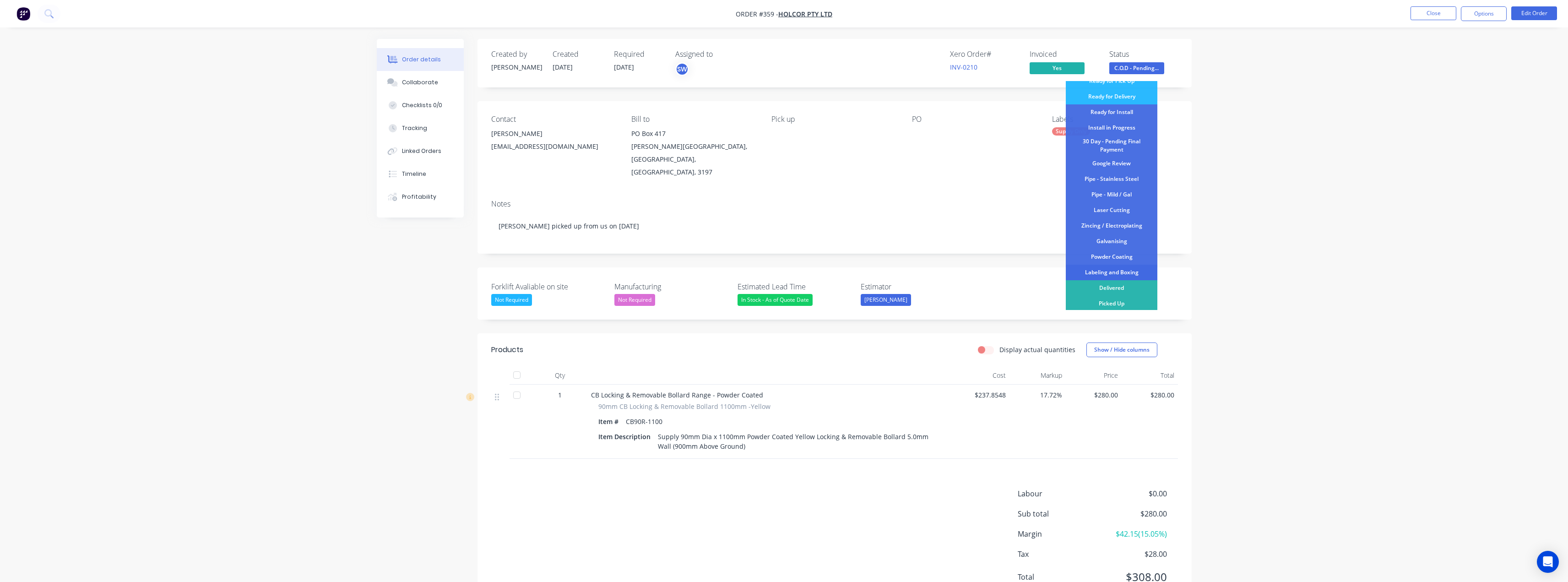
scroll to position [107, 0]
click at [1093, 285] on div "Delivered" at bounding box center [1111, 286] width 92 height 16
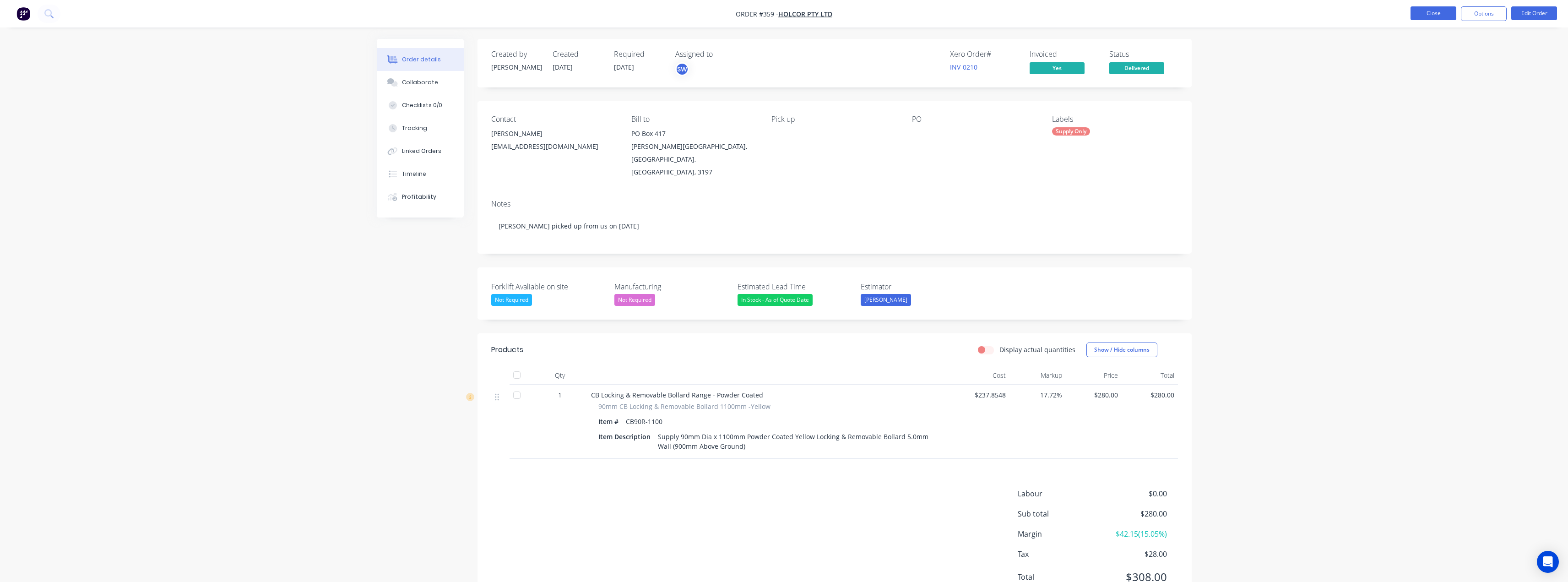
click at [1423, 9] on button "Close" at bounding box center [1434, 13] width 45 height 14
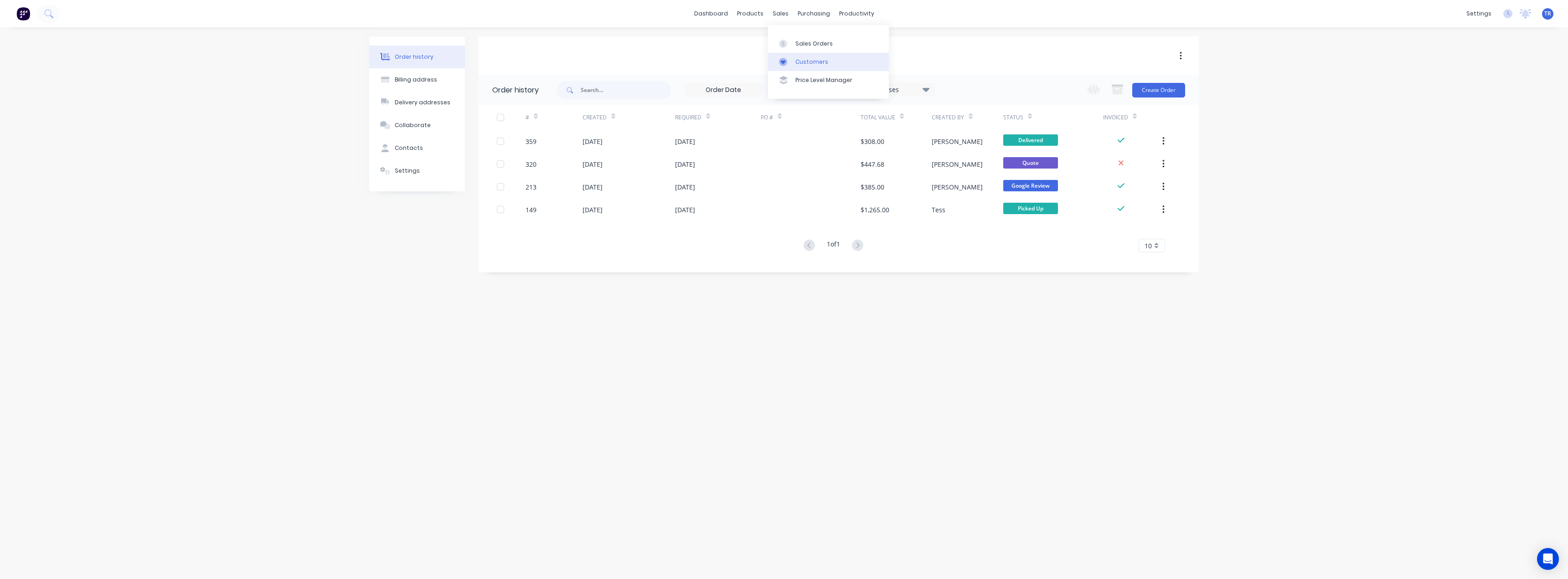
click at [797, 56] on link "Customers" at bounding box center [828, 62] width 121 height 18
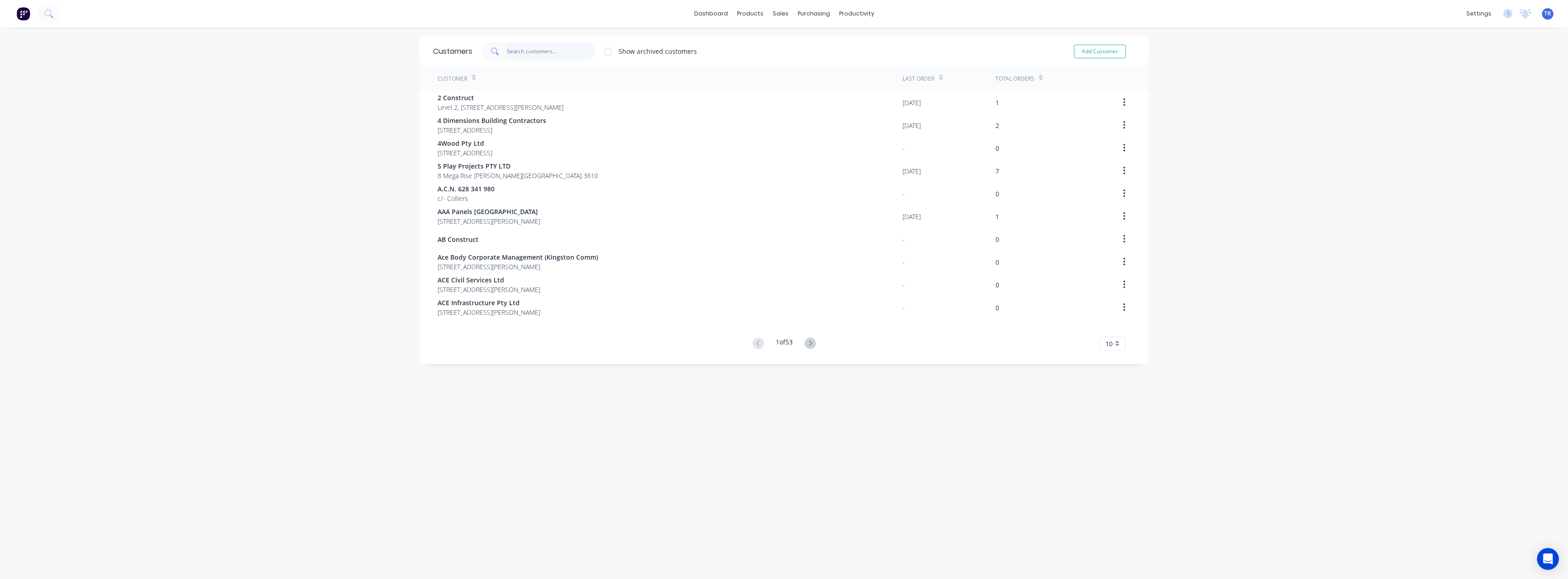
click at [542, 48] on input "text" at bounding box center [551, 52] width 89 height 18
paste input "MONDIAL"
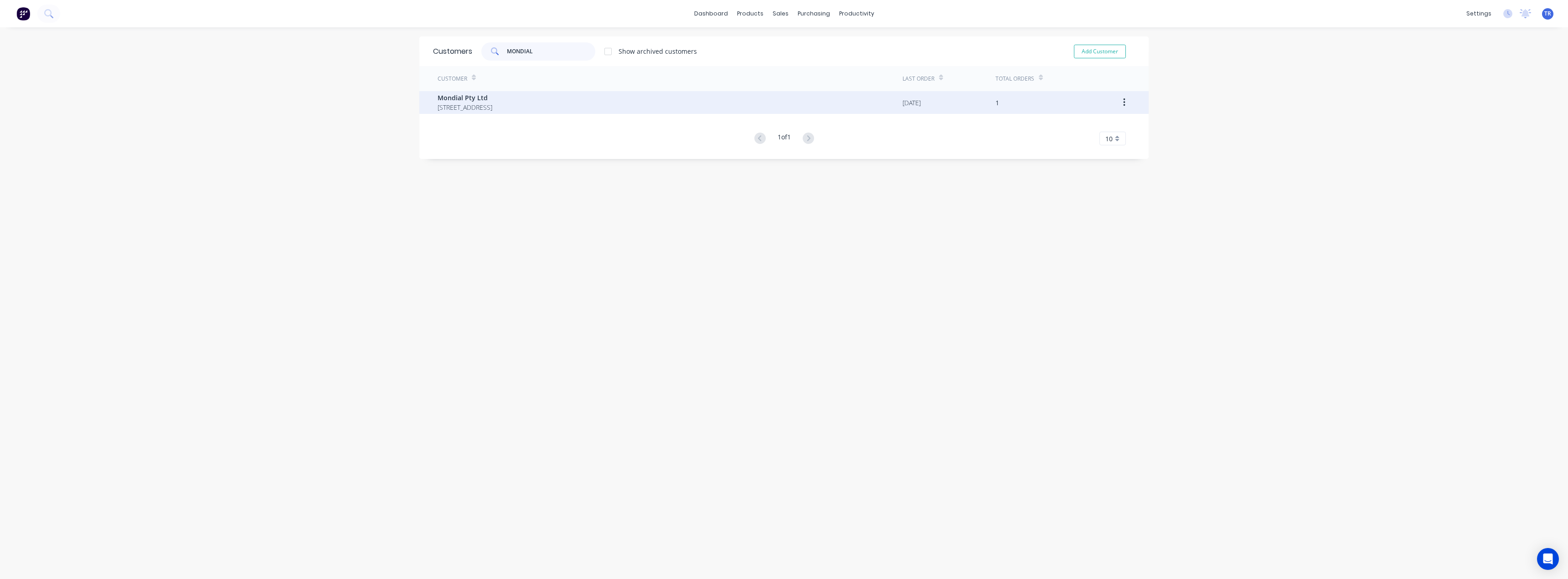
type input "MONDIAL"
click at [488, 107] on span "Unit 4, 136-138 Cochranes Rd Moorabbin Victoria Australia 3189" at bounding box center [465, 107] width 55 height 10
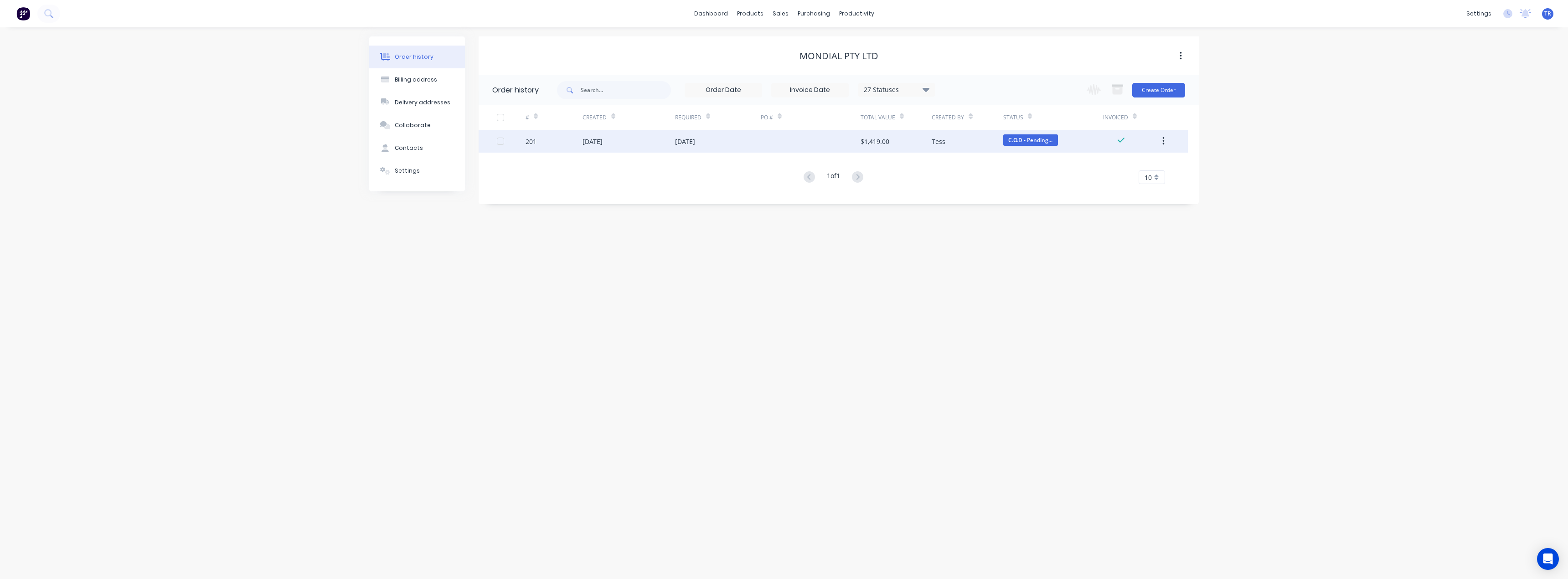
click at [603, 141] on div "28 Aug 2025" at bounding box center [592, 141] width 20 height 10
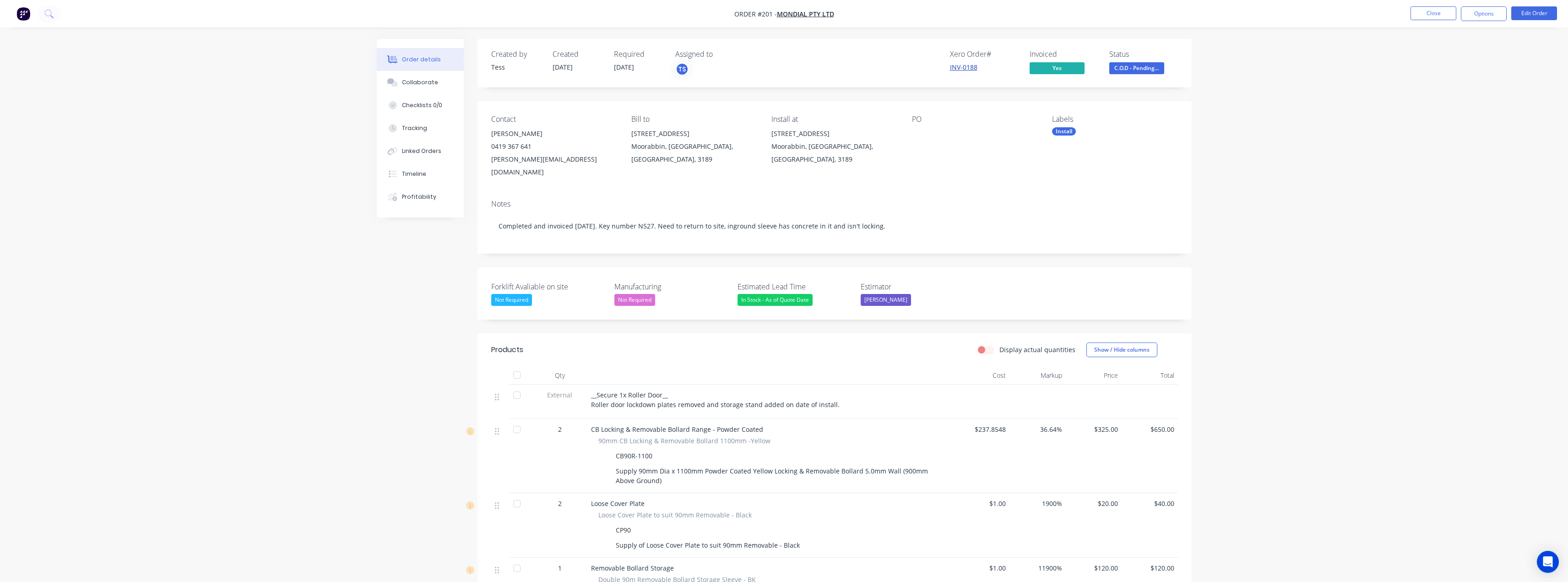
click at [968, 65] on link "INV-0188" at bounding box center [964, 67] width 27 height 8
click at [1416, 21] on nav "Order #201 - Mondial Pty Ltd Close Options Edit Order" at bounding box center [784, 14] width 1568 height 27
click at [1417, 15] on button "Close" at bounding box center [1434, 13] width 45 height 14
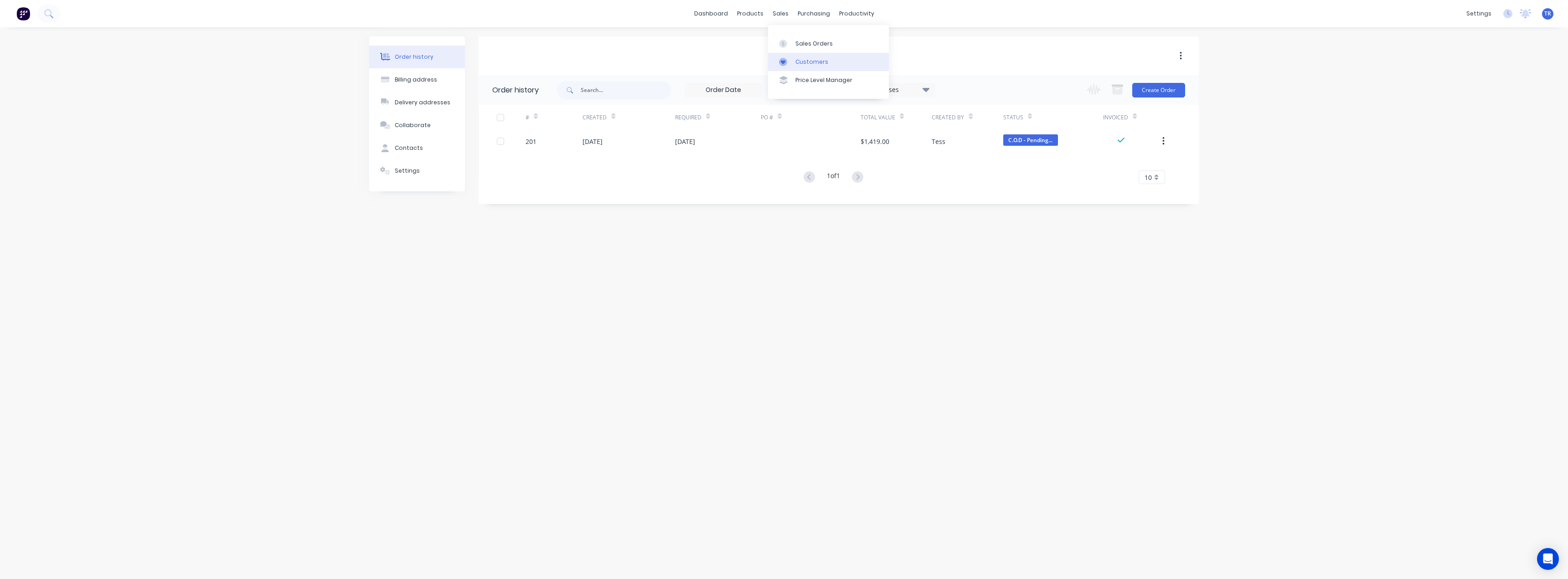
click at [788, 59] on div at bounding box center [786, 62] width 14 height 8
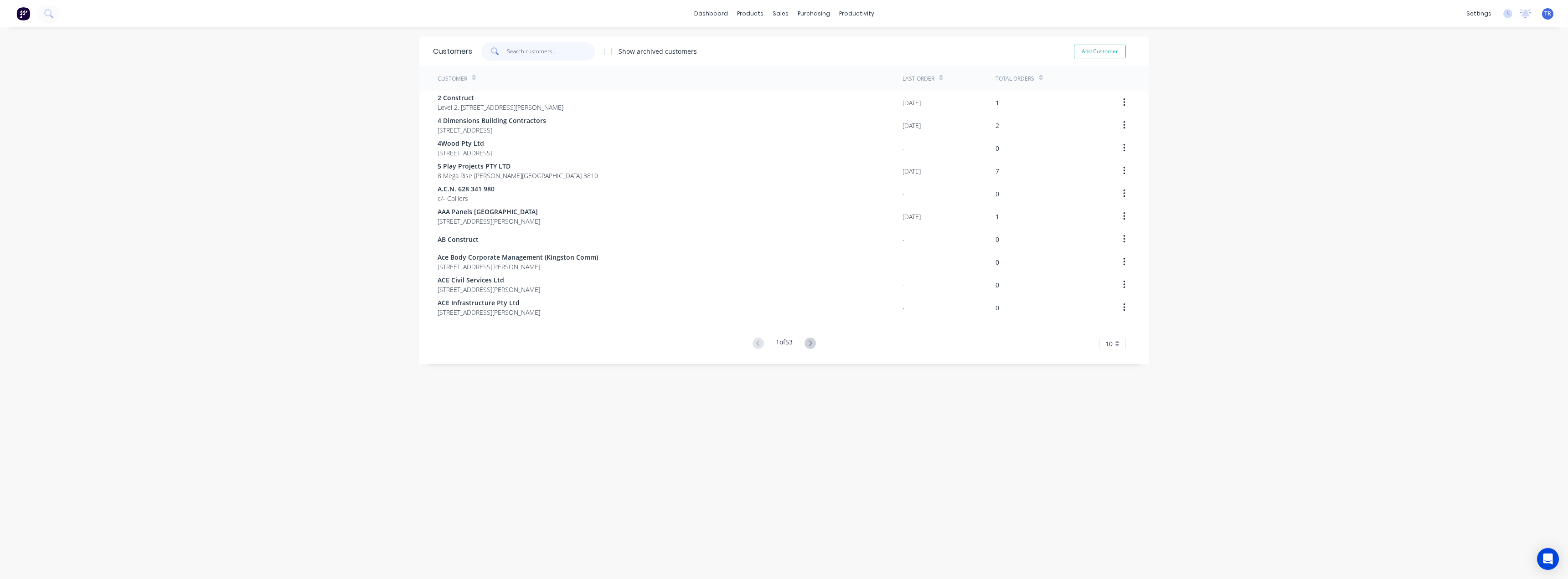
click at [540, 52] on input "text" at bounding box center [551, 52] width 89 height 18
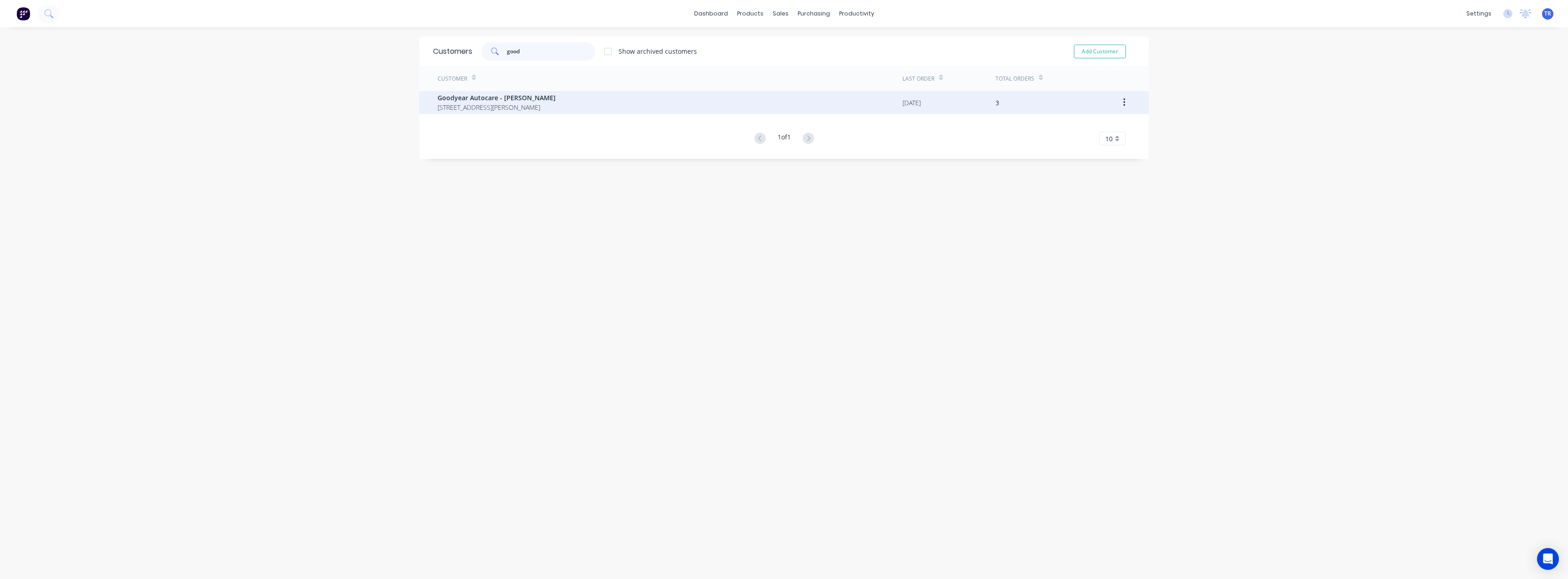
type input "good"
click at [515, 96] on span "Goodyear Autocare - Narre Warren" at bounding box center [497, 98] width 118 height 10
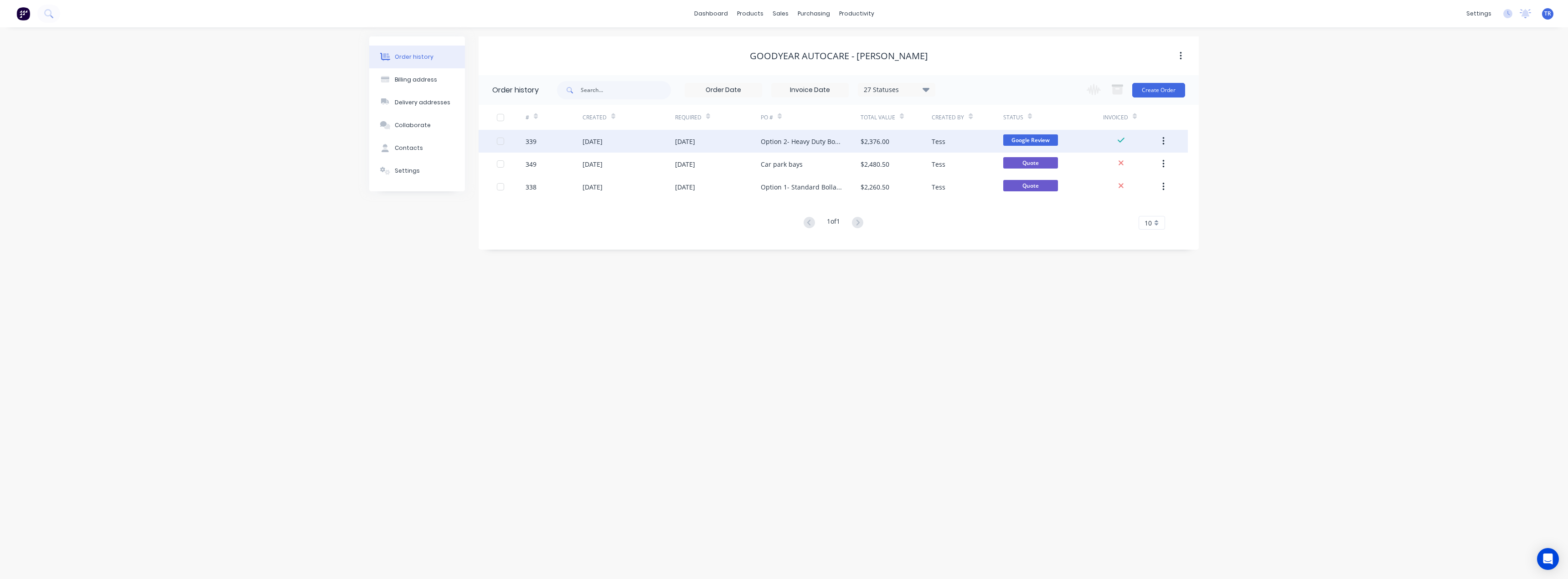
click at [668, 149] on div "04 Sep 2025" at bounding box center [628, 141] width 92 height 23
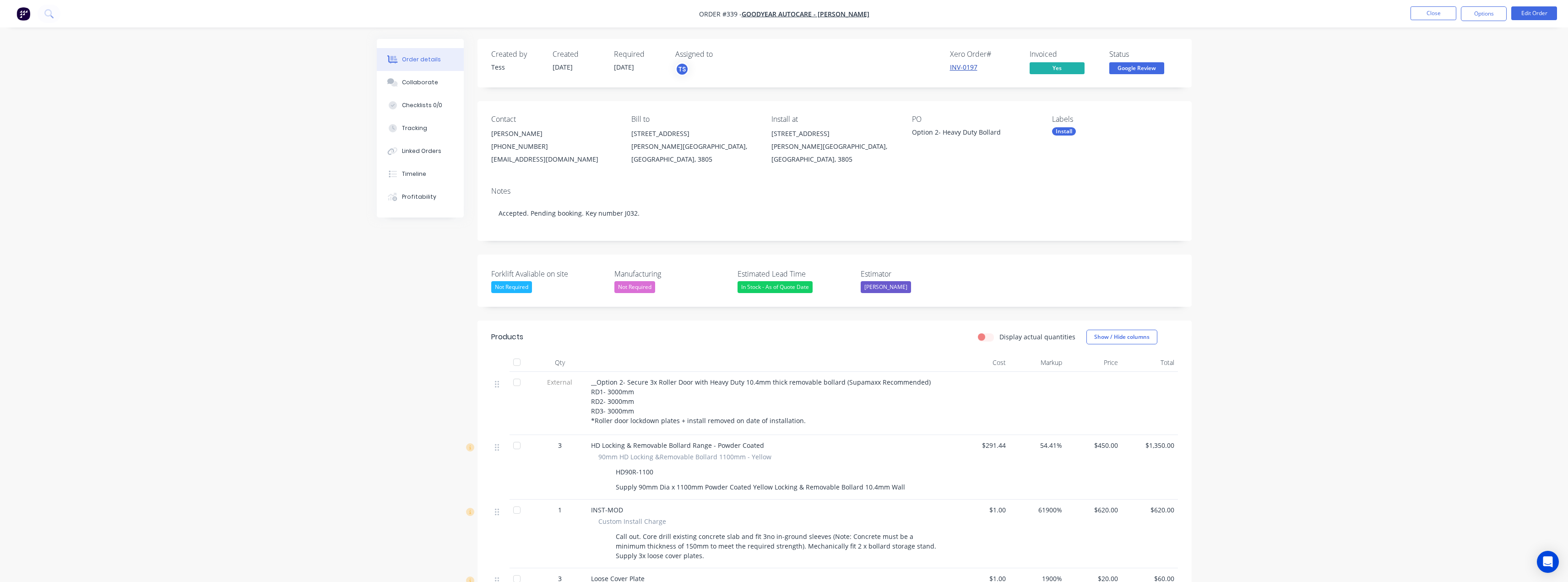
click at [965, 63] on link "INV-0197" at bounding box center [964, 67] width 27 height 8
click at [1433, 11] on button "Close" at bounding box center [1434, 13] width 45 height 14
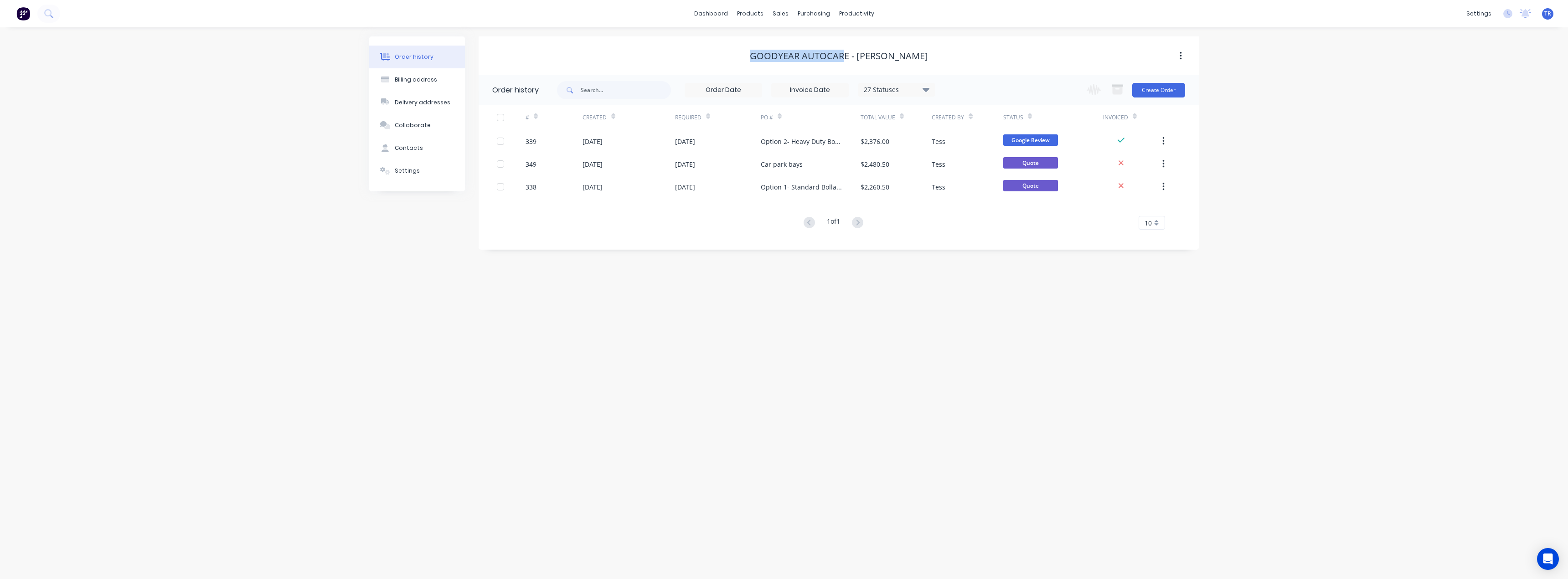
drag, startPoint x: 809, startPoint y: 55, endPoint x: 844, endPoint y: 52, distance: 35.1
click at [844, 52] on div "Goodyear Autocare - Narre Warren" at bounding box center [839, 56] width 720 height 11
copy div "Goodyear Autocar"
click at [844, 148] on div "Option 2- Heavy Duty Bollard" at bounding box center [811, 141] width 100 height 23
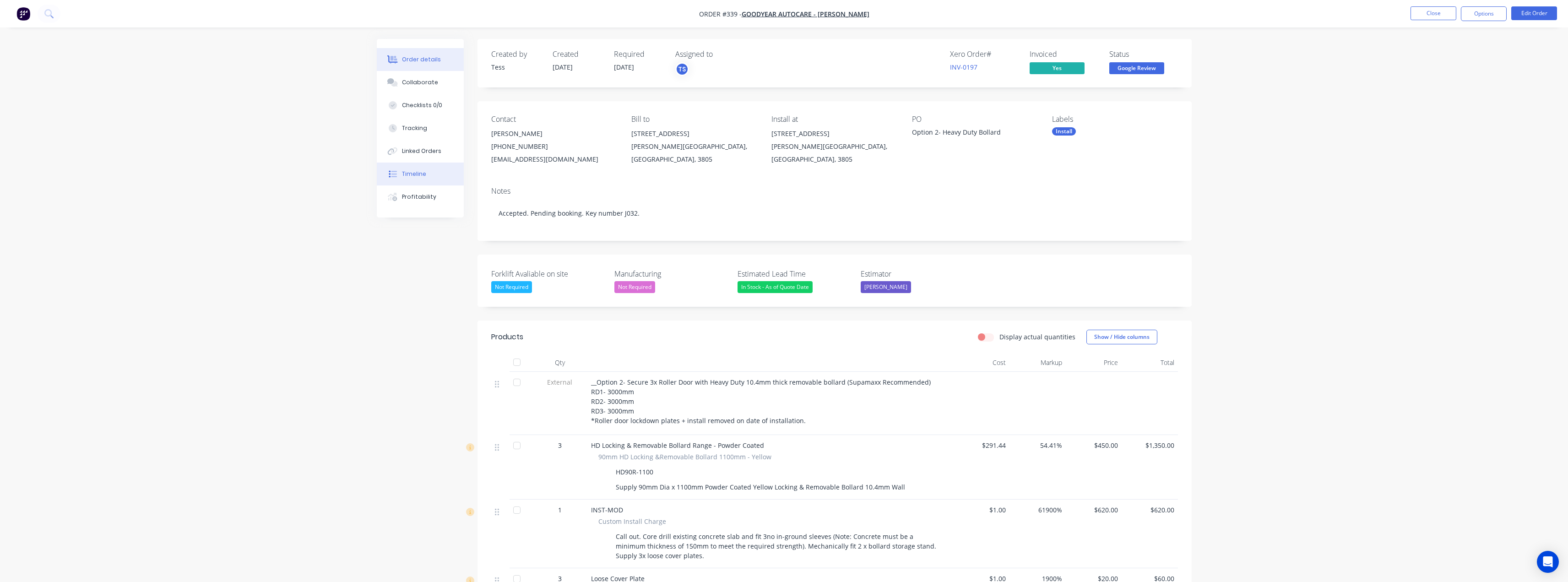
click at [401, 173] on button "Timeline" at bounding box center [420, 173] width 87 height 23
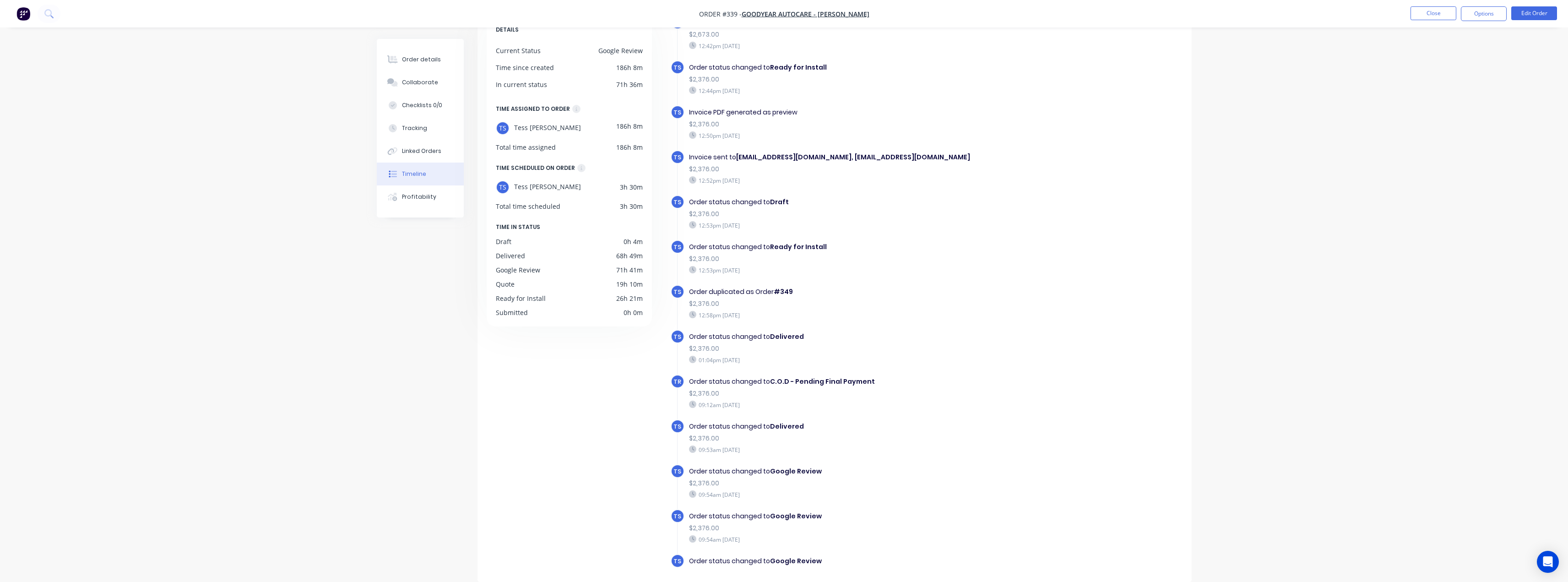
scroll to position [361, 0]
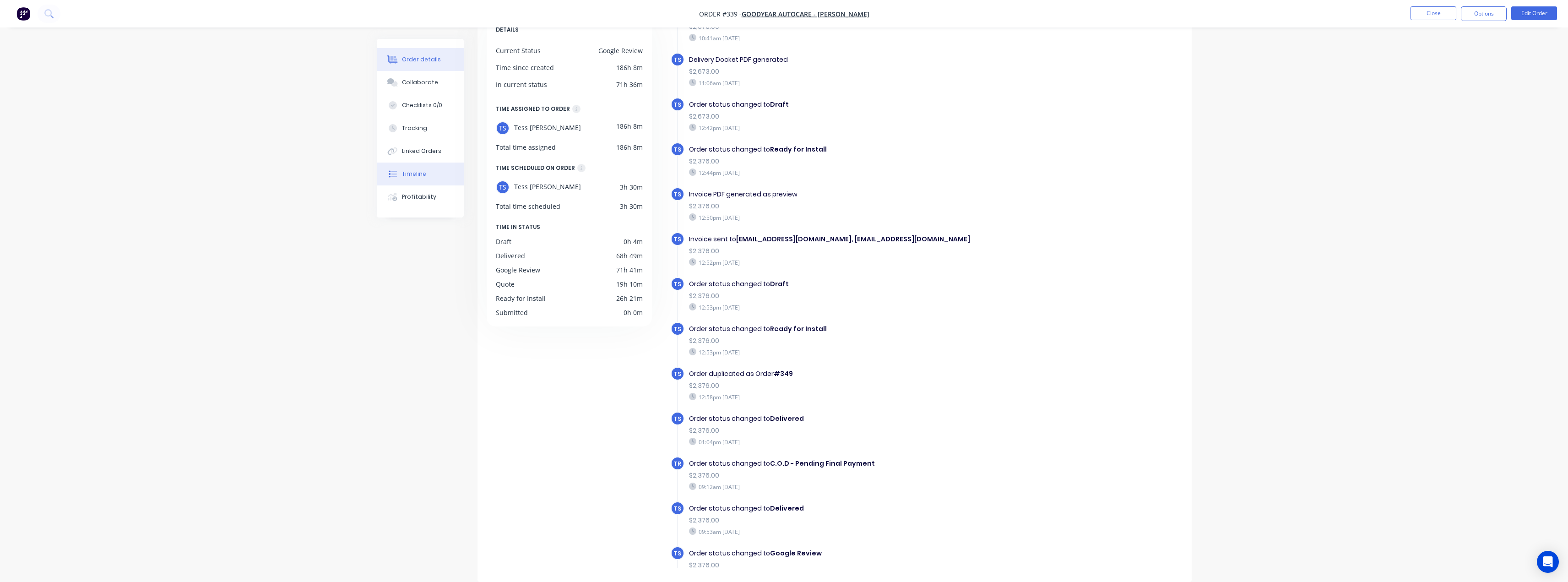
click at [416, 63] on div "Order details" at bounding box center [422, 59] width 39 height 8
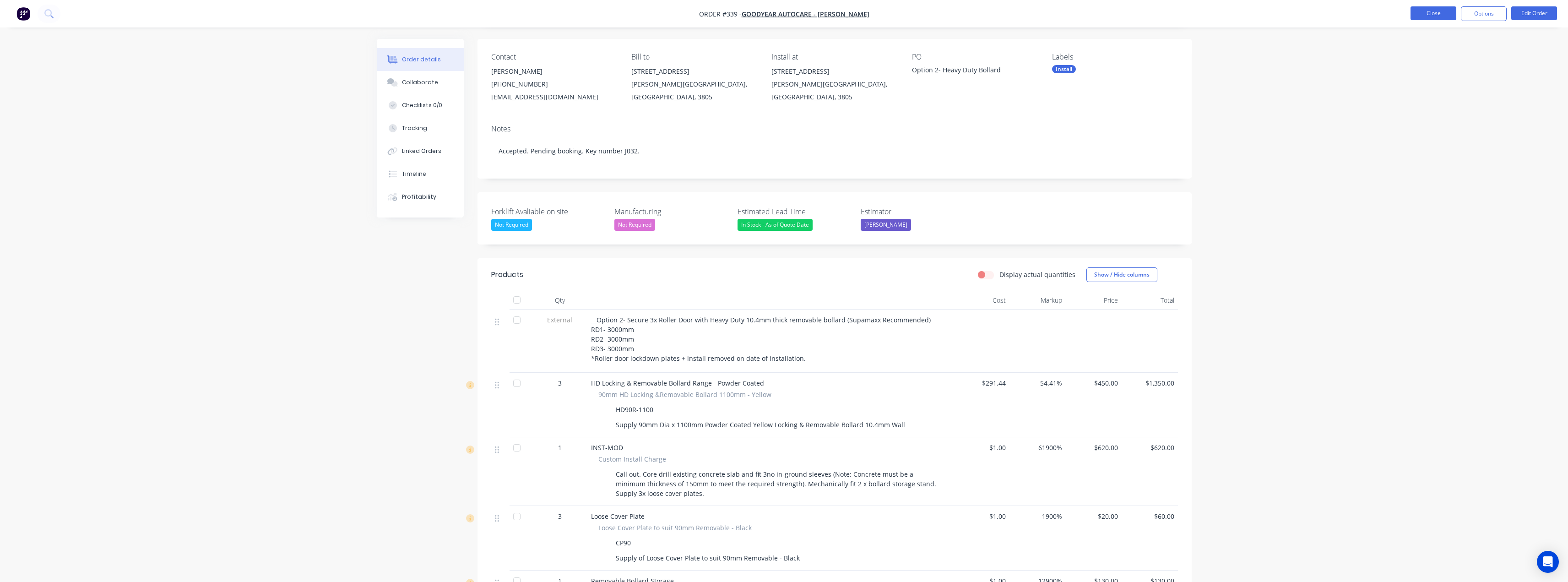
click at [1425, 7] on button "Close" at bounding box center [1434, 13] width 45 height 14
